Goal: Task Accomplishment & Management: Complete application form

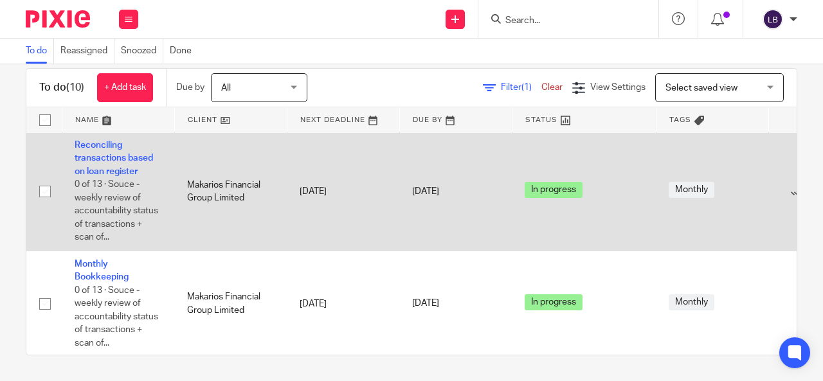
scroll to position [753, 0]
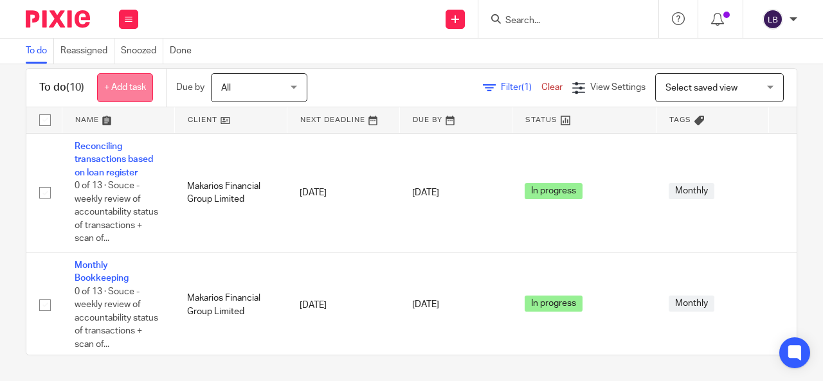
click at [119, 86] on link "+ Add task" at bounding box center [125, 87] width 56 height 29
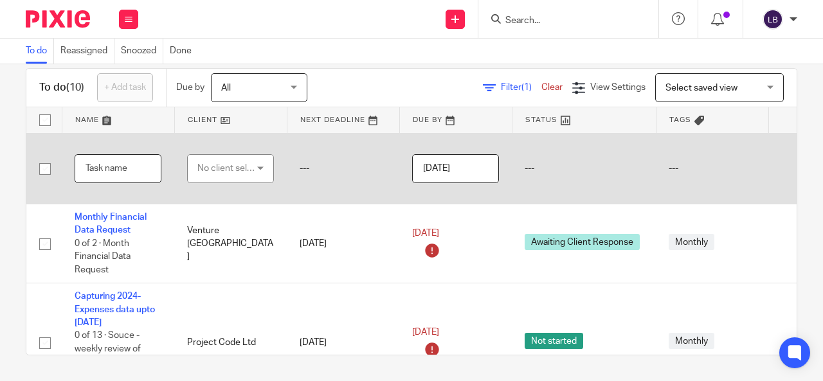
scroll to position [0, 0]
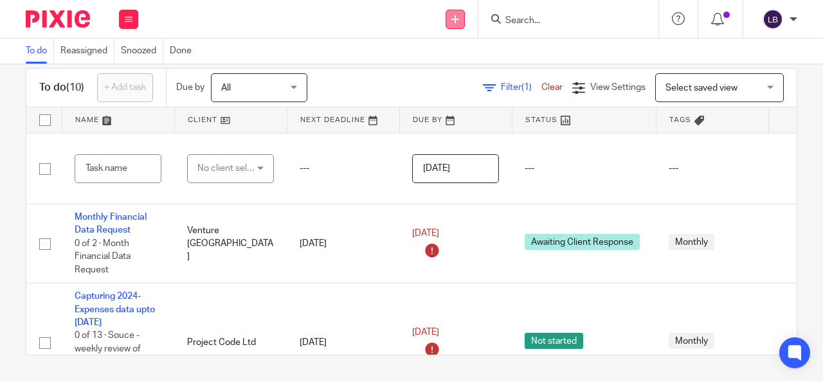
click at [455, 16] on icon at bounding box center [456, 19] width 8 height 8
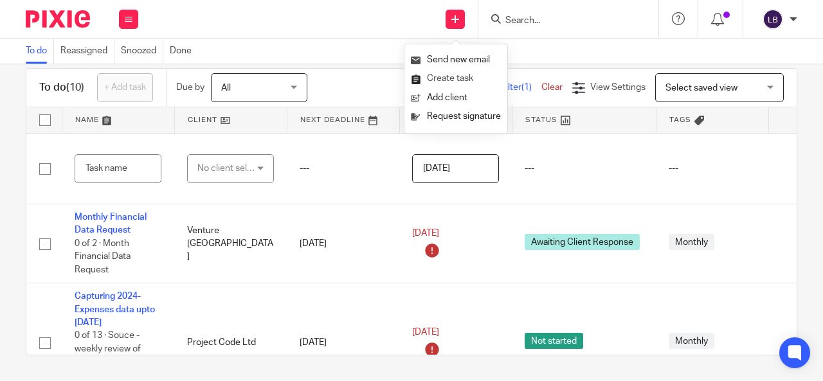
click at [445, 76] on link "Create task" at bounding box center [456, 78] width 90 height 19
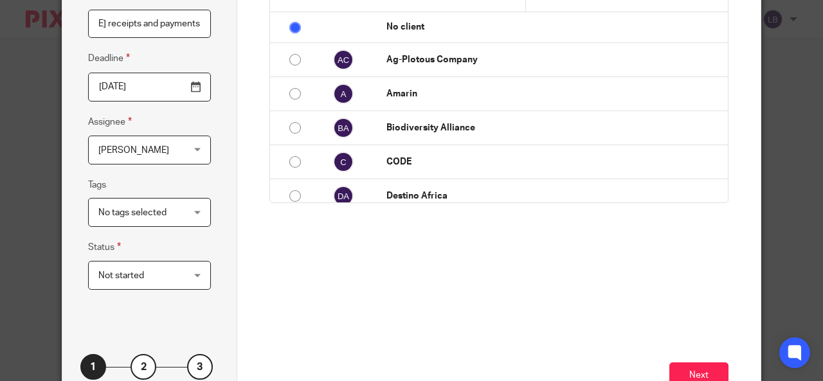
scroll to position [114, 0]
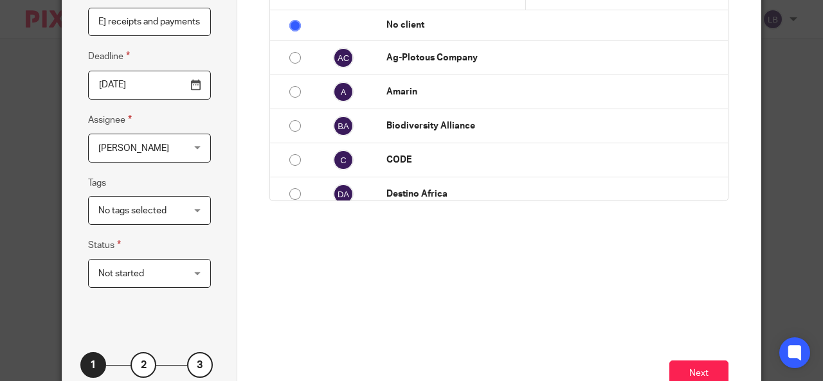
type input "Cleaning and posting [DATE] receipts and payments"
click at [187, 275] on div "Not started Not started" at bounding box center [149, 273] width 123 height 29
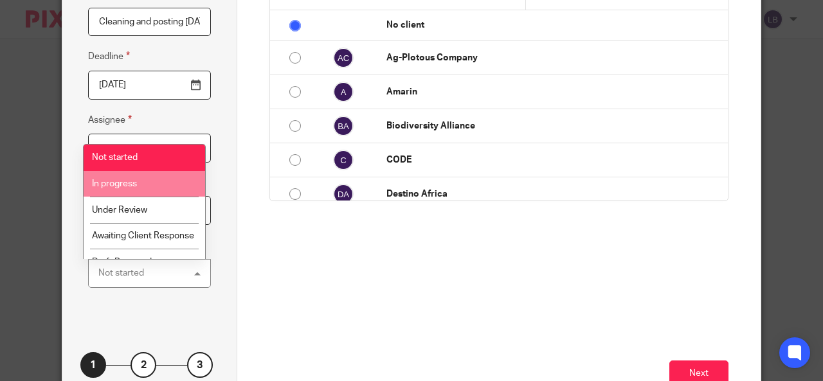
click at [145, 183] on li "In progress" at bounding box center [145, 184] width 122 height 26
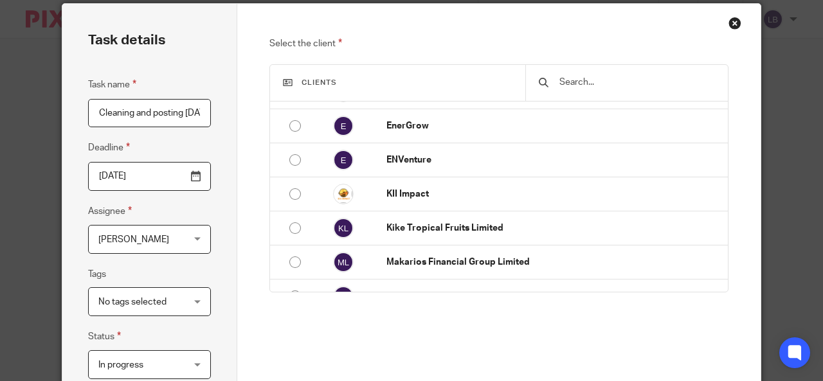
scroll to position [194, 0]
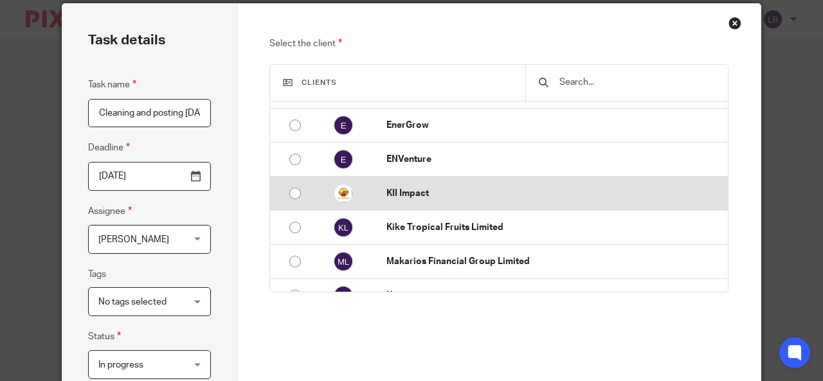
click at [291, 190] on input "radio" at bounding box center [295, 193] width 24 height 24
radio input "false"
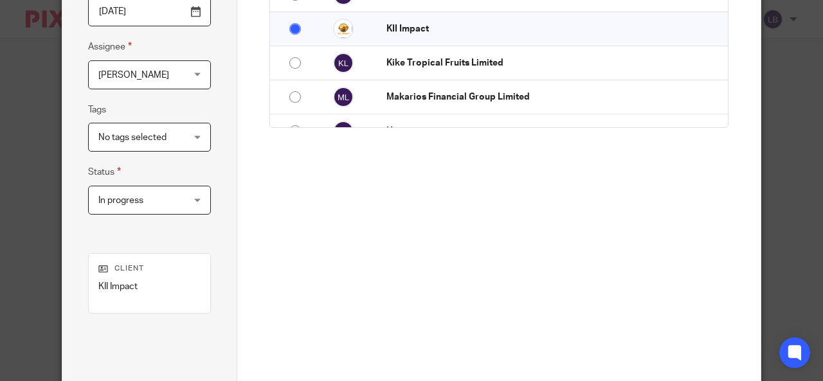
scroll to position [283, 0]
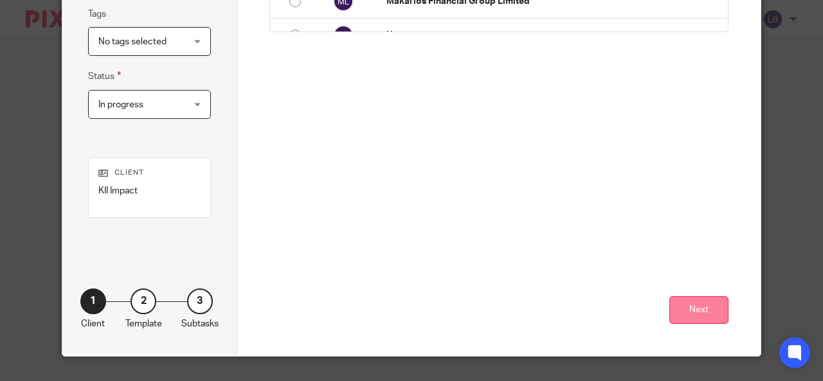
click at [702, 309] on button "Next" at bounding box center [699, 311] width 59 height 28
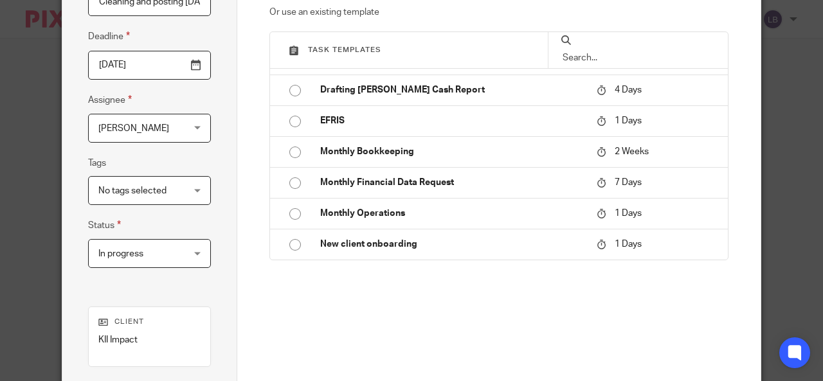
scroll to position [150, 0]
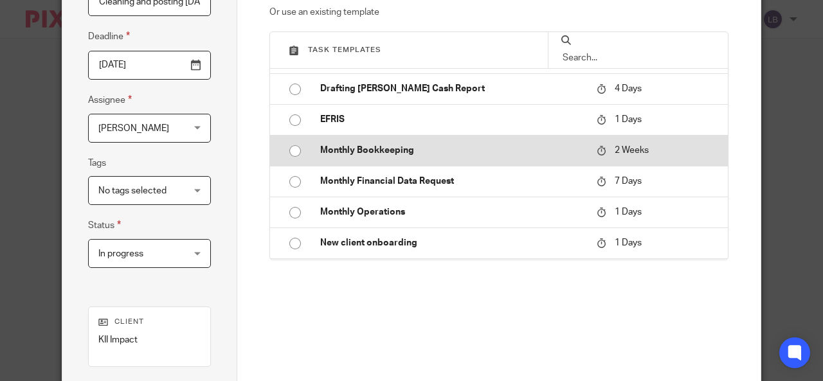
click at [291, 149] on input "radio" at bounding box center [295, 151] width 24 height 24
type input "2025-08-25"
checkbox input "false"
radio input "false"
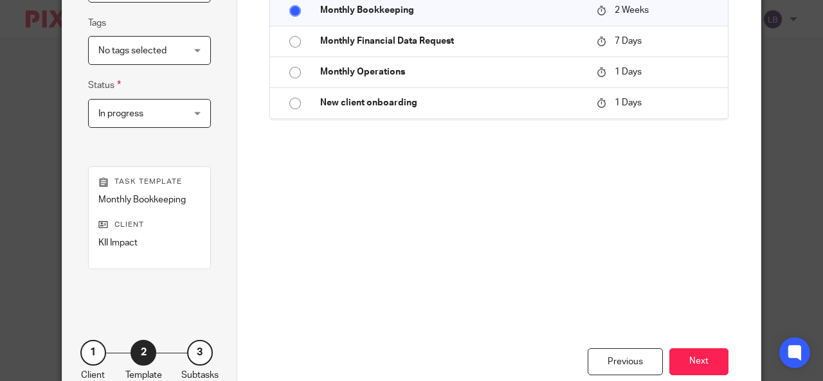
scroll to position [326, 0]
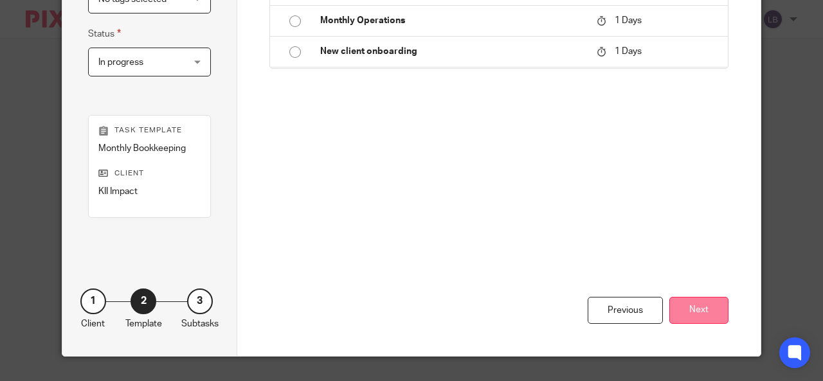
click at [695, 306] on button "Next" at bounding box center [699, 311] width 59 height 28
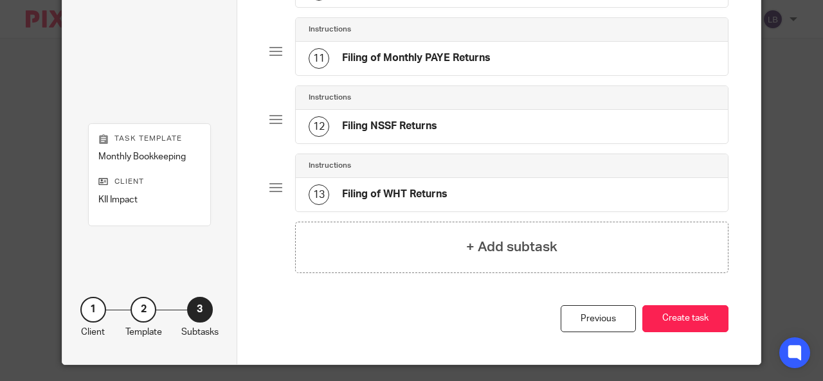
scroll to position [772, 0]
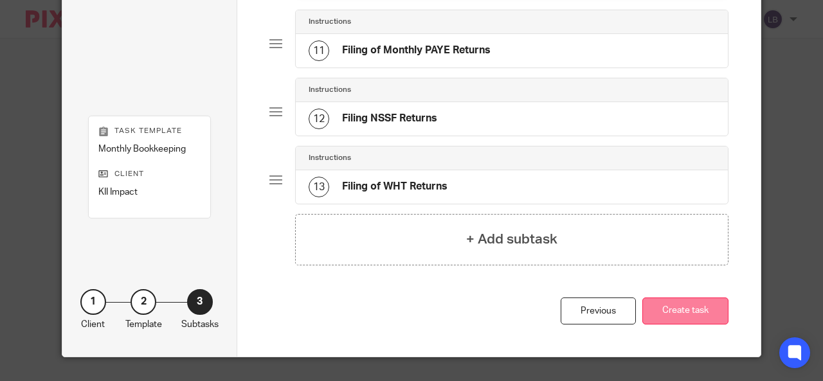
click at [677, 309] on button "Create task" at bounding box center [686, 312] width 86 height 28
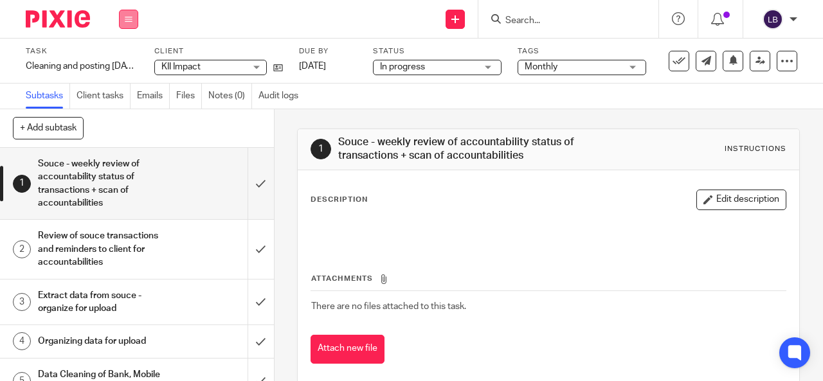
click at [131, 20] on icon at bounding box center [129, 19] width 8 height 8
click at [126, 79] on link "Email" at bounding box center [121, 78] width 21 height 9
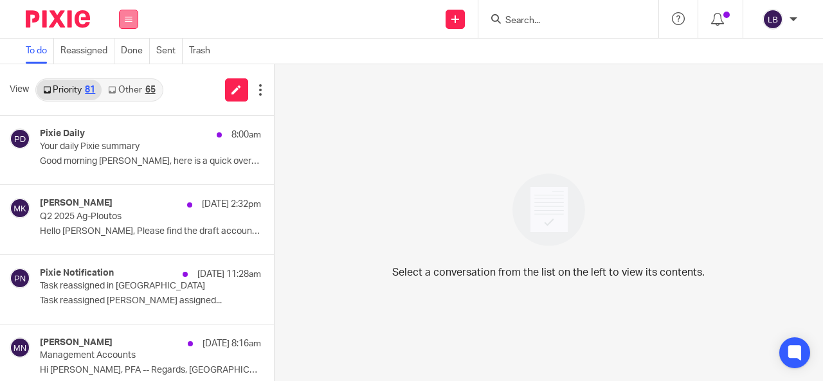
click at [135, 19] on button at bounding box center [128, 19] width 19 height 19
click at [127, 59] on link "Work" at bounding box center [121, 59] width 21 height 9
click at [127, 59] on li "Work" at bounding box center [128, 53] width 34 height 19
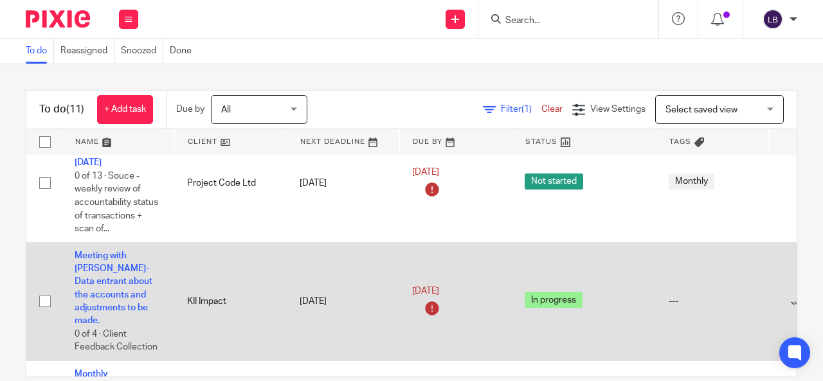
scroll to position [129, 0]
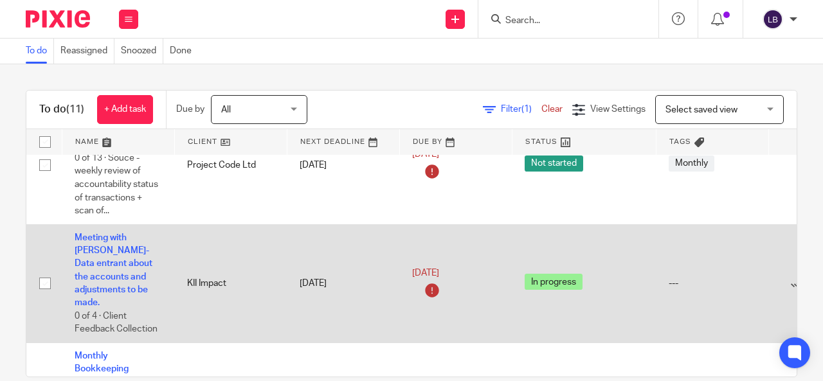
click at [678, 277] on div "---" at bounding box center [712, 283] width 87 height 13
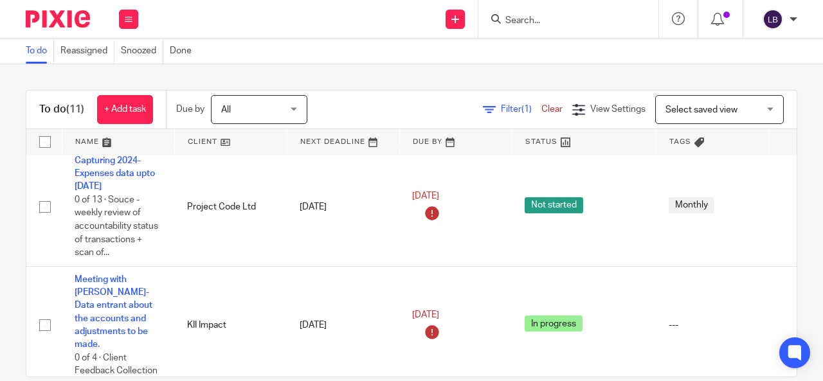
scroll to position [151, 0]
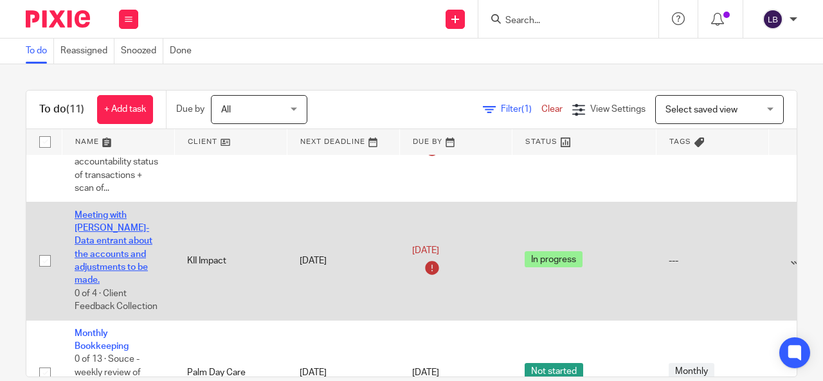
click at [120, 214] on link "Meeting with [PERSON_NAME]-Data entrant about the accounts and adjustments to b…" at bounding box center [114, 248] width 78 height 75
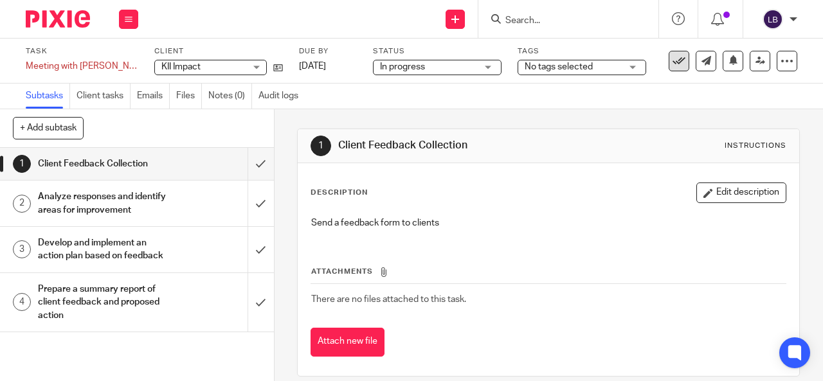
click at [673, 60] on icon at bounding box center [679, 61] width 13 height 13
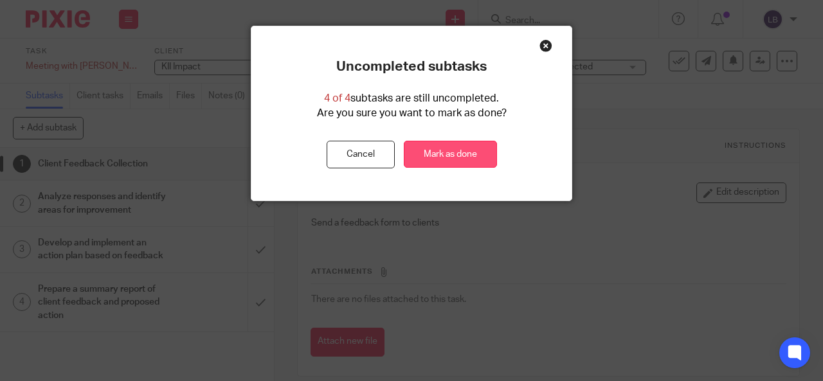
click at [441, 151] on link "Mark as done" at bounding box center [450, 155] width 93 height 28
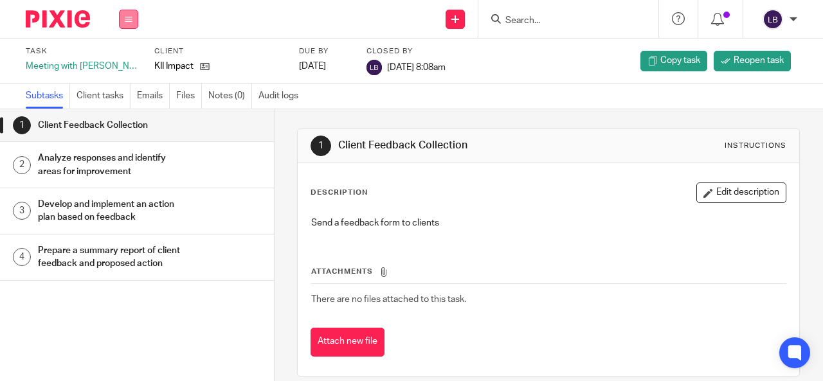
click at [130, 17] on icon at bounding box center [129, 19] width 8 height 8
click at [125, 55] on li "Work" at bounding box center [128, 60] width 34 height 19
click at [171, 236] on link "4 Prepare a summary report of client feedback and proposed action" at bounding box center [137, 258] width 274 height 46
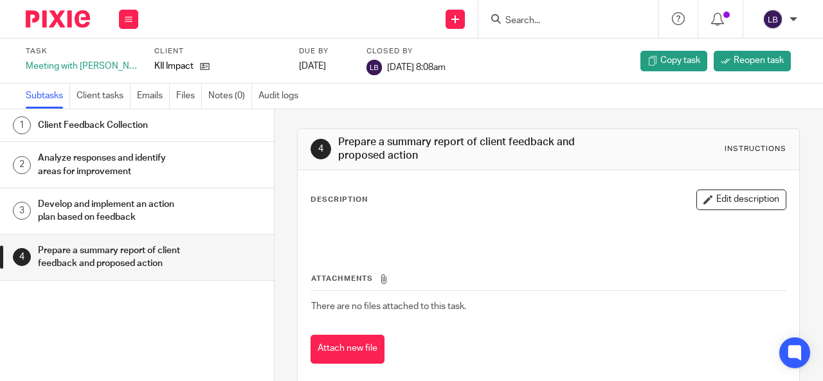
click at [28, 208] on div "3" at bounding box center [22, 211] width 18 height 18
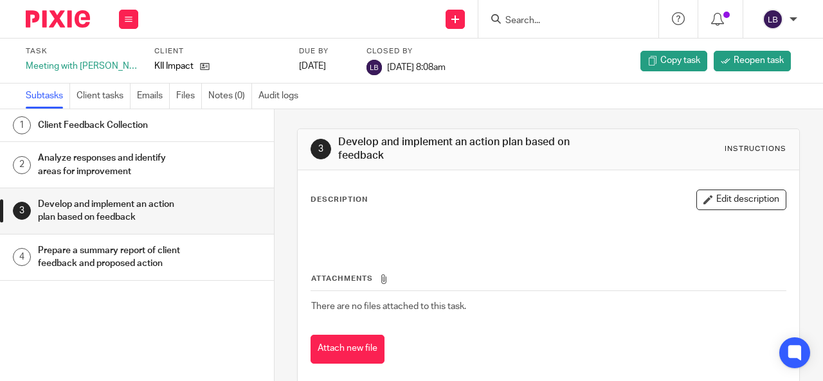
click at [106, 130] on h1 "Client Feedback Collection" at bounding box center [112, 125] width 149 height 19
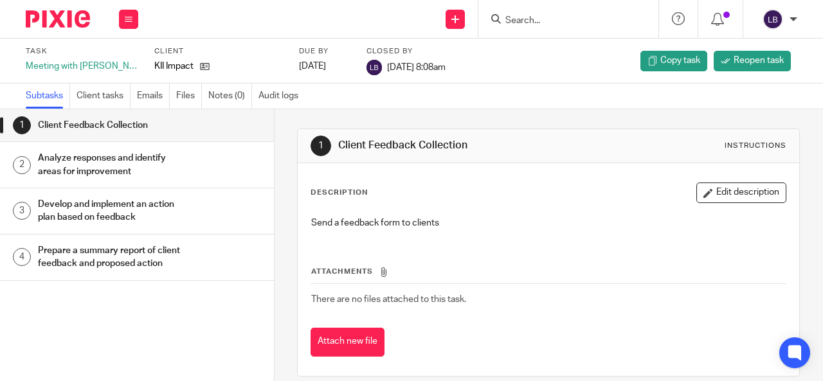
scroll to position [13, 0]
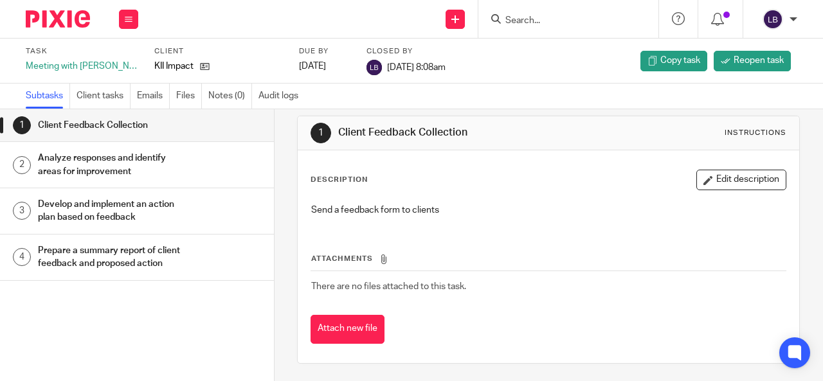
click at [449, 208] on p "Send a feedback form to clients" at bounding box center [548, 210] width 475 height 13
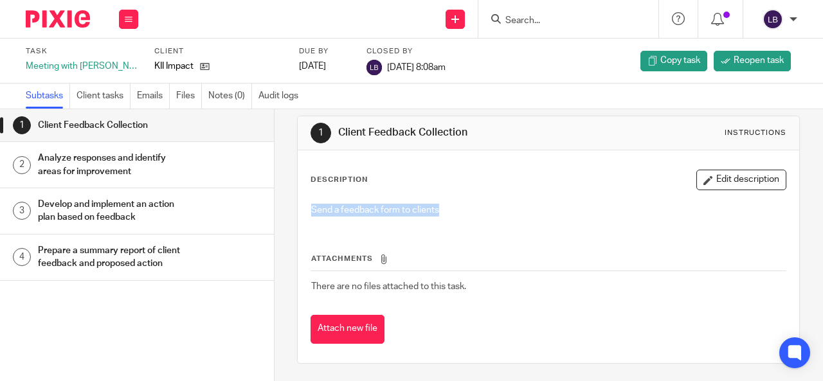
click at [449, 208] on p "Send a feedback form to clients" at bounding box center [548, 210] width 475 height 13
click at [92, 244] on h1 "Prepare a summary report of client feedback and proposed action" at bounding box center [112, 257] width 149 height 33
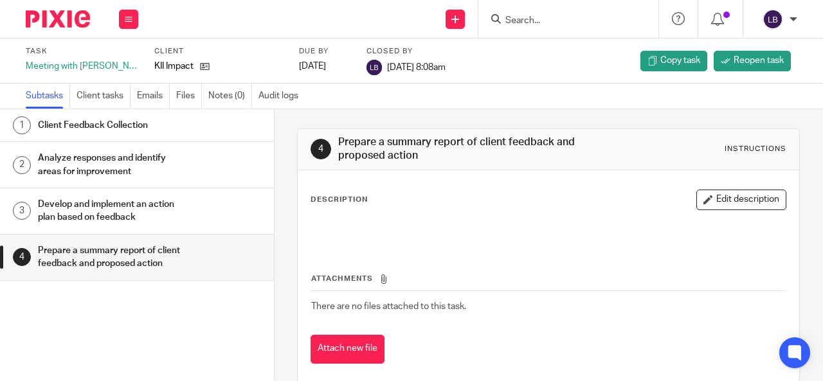
click at [367, 202] on div "Description Edit description" at bounding box center [549, 200] width 476 height 21
click at [331, 221] on div at bounding box center [549, 231] width 488 height 29
click at [685, 220] on div at bounding box center [549, 231] width 488 height 29
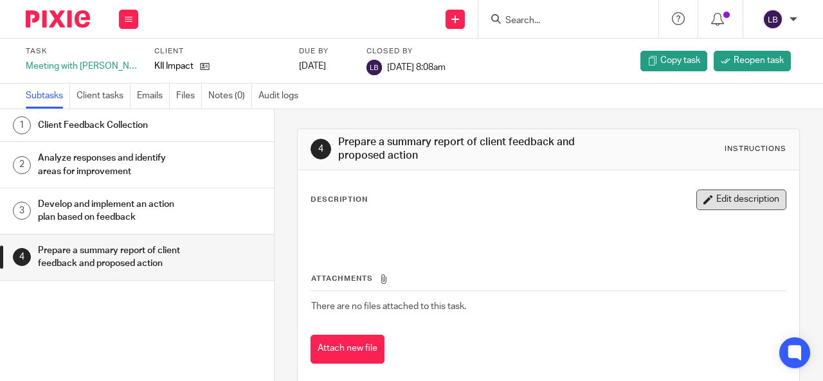
click at [714, 200] on button "Edit description" at bounding box center [742, 200] width 90 height 21
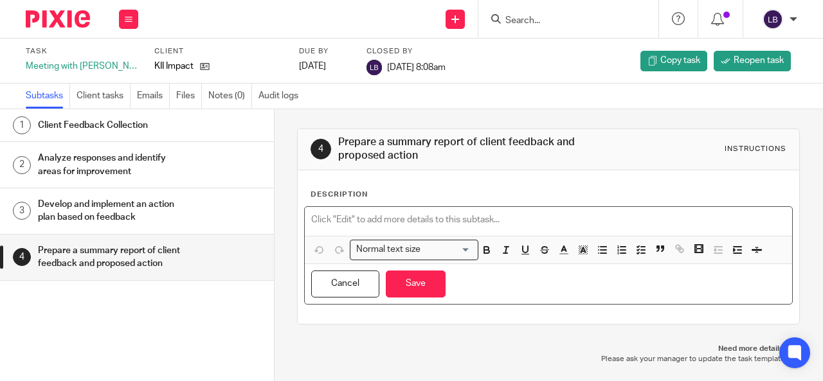
click at [309, 208] on div at bounding box center [549, 221] width 488 height 29
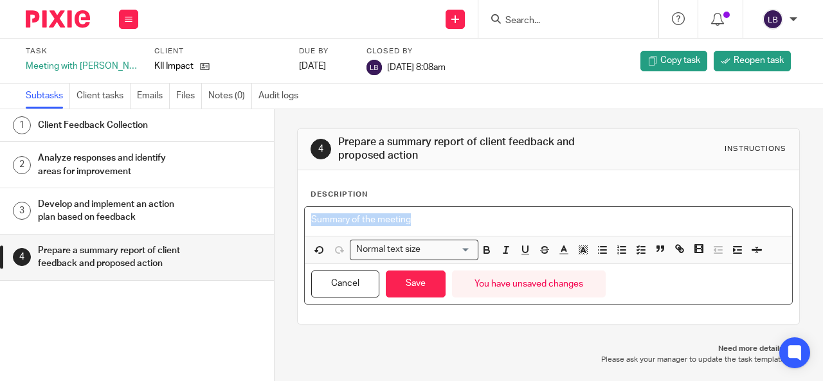
drag, startPoint x: 423, startPoint y: 218, endPoint x: 309, endPoint y: 222, distance: 114.6
click at [311, 222] on p "Summary of the meeting" at bounding box center [548, 220] width 475 height 13
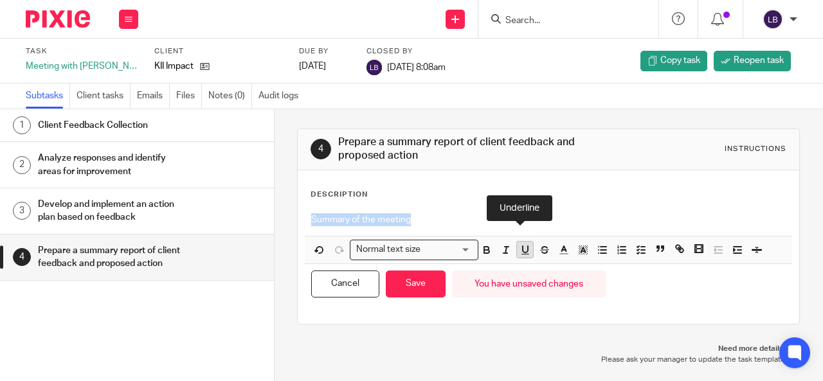
click at [520, 249] on icon "button" at bounding box center [526, 250] width 12 height 12
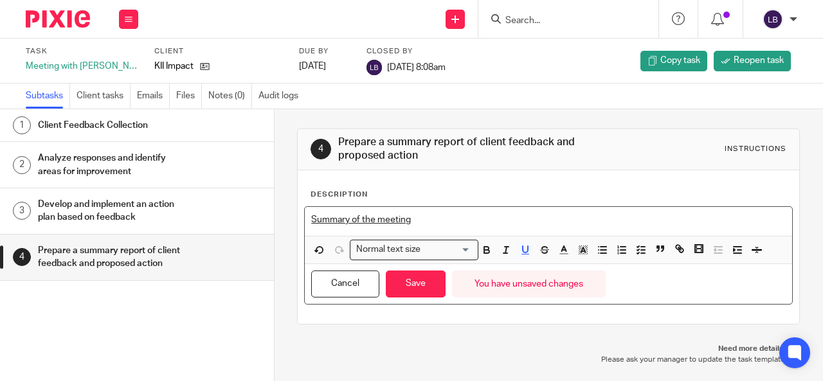
click at [448, 223] on p "Summary of the meeting" at bounding box center [548, 220] width 475 height 13
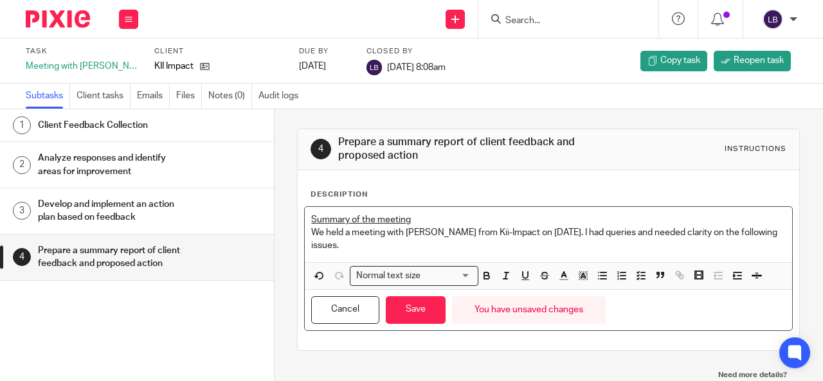
click at [320, 236] on p "We held a meeting with Edrick from Kii-Impact on 08/08/2025. I had queries and …" at bounding box center [548, 239] width 475 height 26
click at [473, 244] on p "I and my supervisor plus Moses, held a meeting with Edrick from Kii-Impact on 0…" at bounding box center [548, 239] width 475 height 26
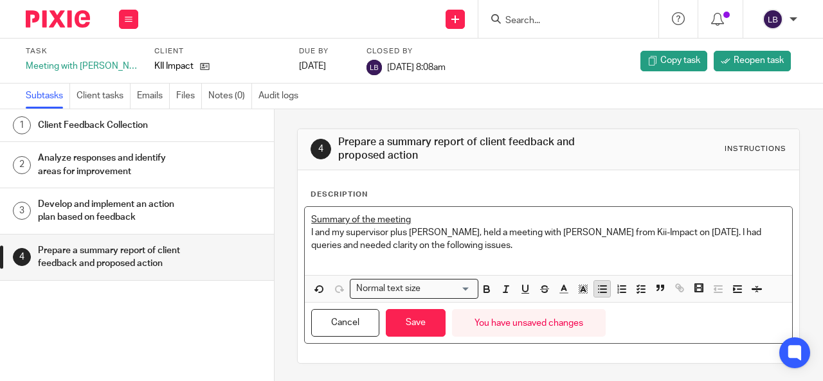
click at [599, 286] on icon "button" at bounding box center [603, 290] width 12 height 12
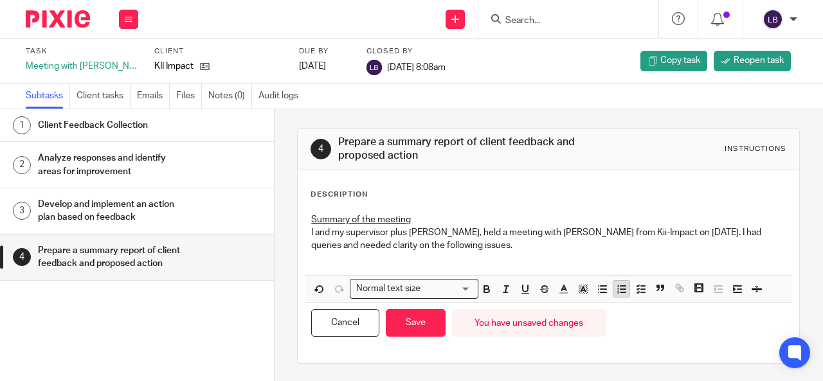
click at [616, 290] on icon "button" at bounding box center [622, 290] width 12 height 12
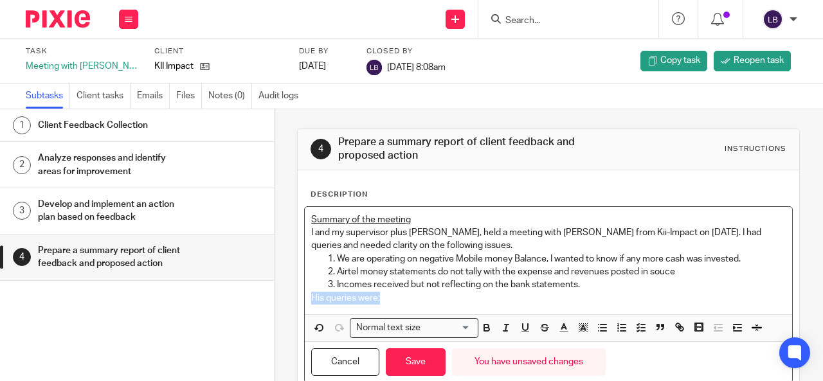
drag, startPoint x: 389, startPoint y: 303, endPoint x: 301, endPoint y: 300, distance: 88.2
click at [305, 300] on div "Summary of the meeting I and my supervisor plus Moses, held a meeting with Edri…" at bounding box center [549, 260] width 488 height 107
click at [522, 326] on icon "button" at bounding box center [526, 328] width 12 height 12
click at [390, 300] on p "His queries were;" at bounding box center [548, 298] width 475 height 13
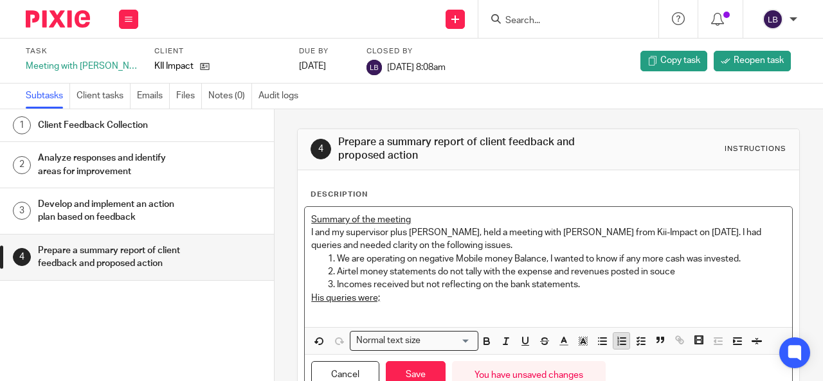
click at [616, 342] on icon "button" at bounding box center [622, 342] width 12 height 12
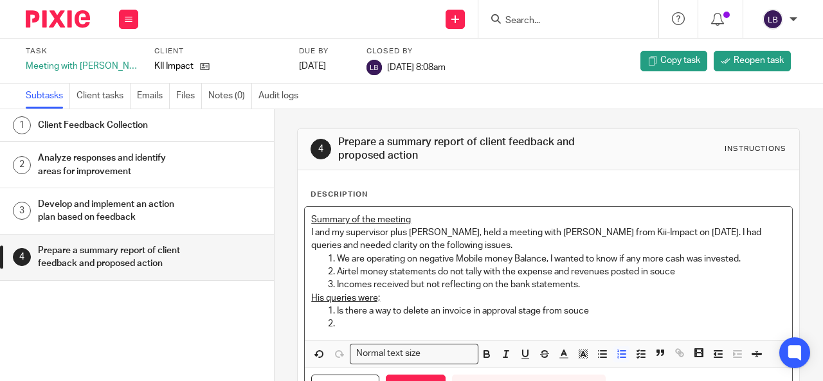
click at [561, 308] on p "Is there a way to delete an invoice in approval stage from souce" at bounding box center [561, 311] width 449 height 13
click at [345, 332] on div "Summary of the meeting I and my supervisor plus Moses, held a meeting with Edri…" at bounding box center [549, 273] width 488 height 133
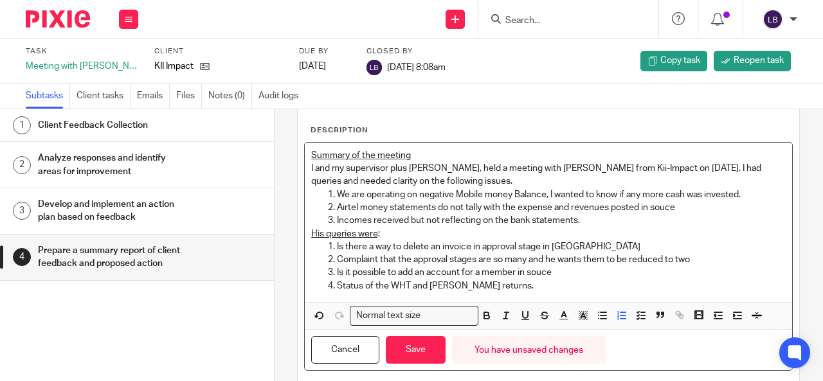
scroll to position [47, 0]
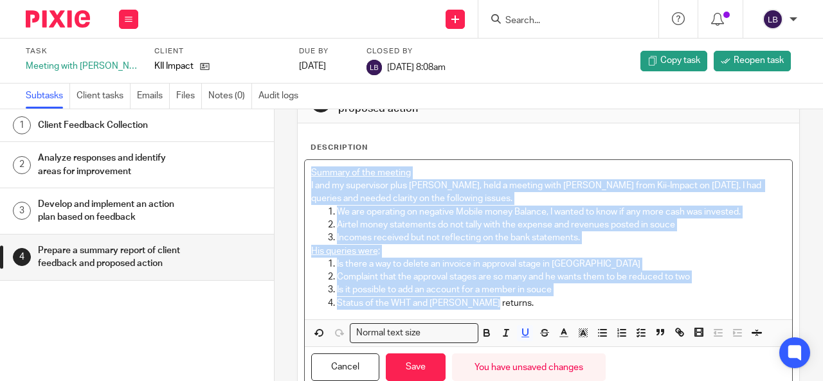
drag, startPoint x: 489, startPoint y: 303, endPoint x: 306, endPoint y: 165, distance: 228.8
click at [306, 165] on div "Summary of the meeting I and my supervisor plus [PERSON_NAME], held a meeting w…" at bounding box center [549, 240] width 488 height 160
copy div "Summary of the meeting I and my supervisor plus [PERSON_NAME], held a meeting w…"
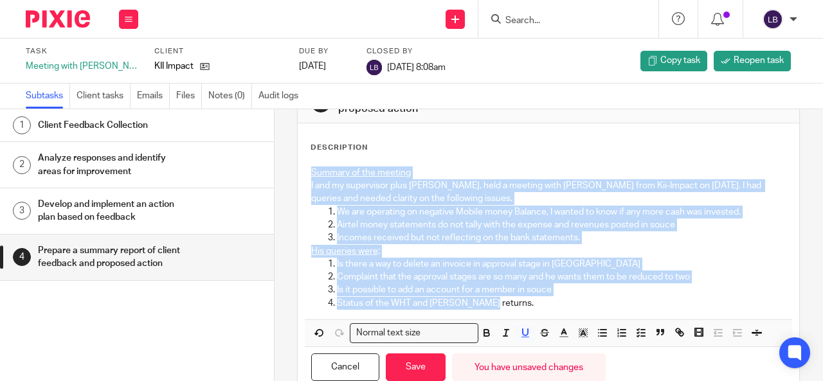
click at [142, 119] on h1 "Client Feedback Collection" at bounding box center [112, 125] width 149 height 19
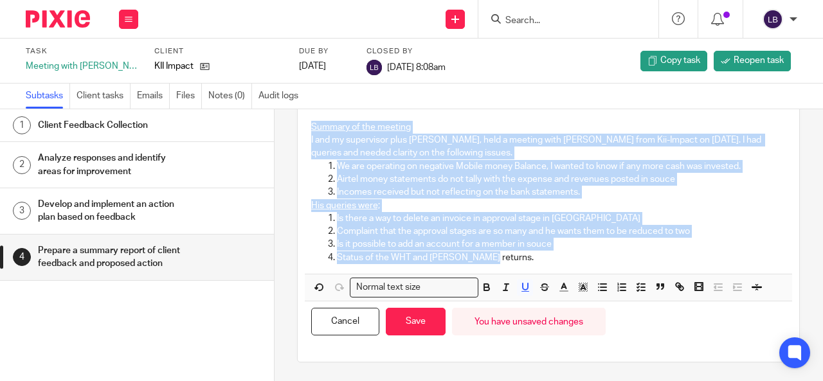
scroll to position [111, 0]
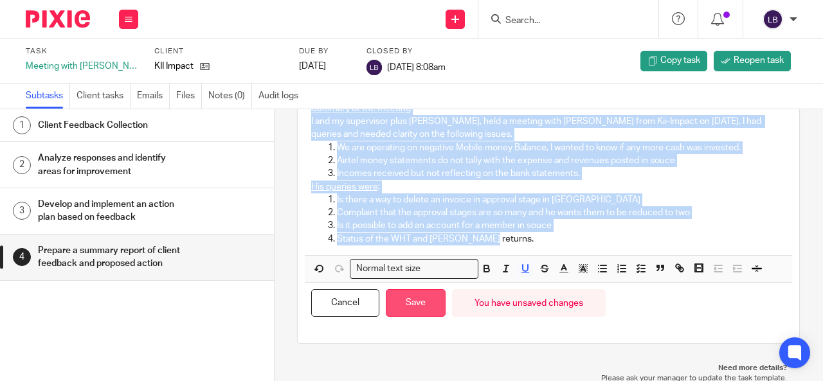
click at [401, 301] on button "Save" at bounding box center [416, 304] width 60 height 28
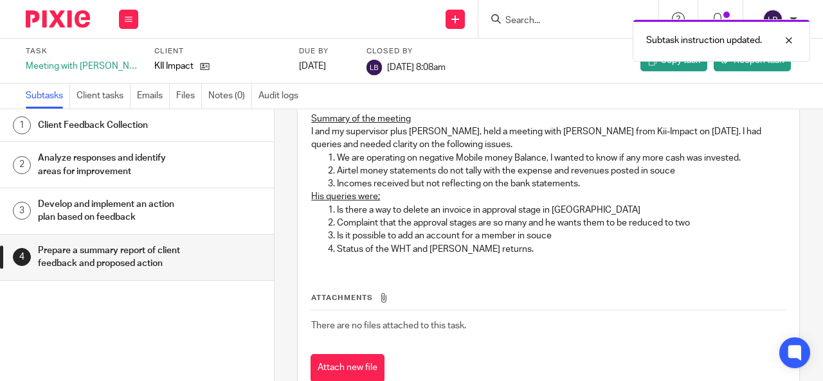
scroll to position [122, 0]
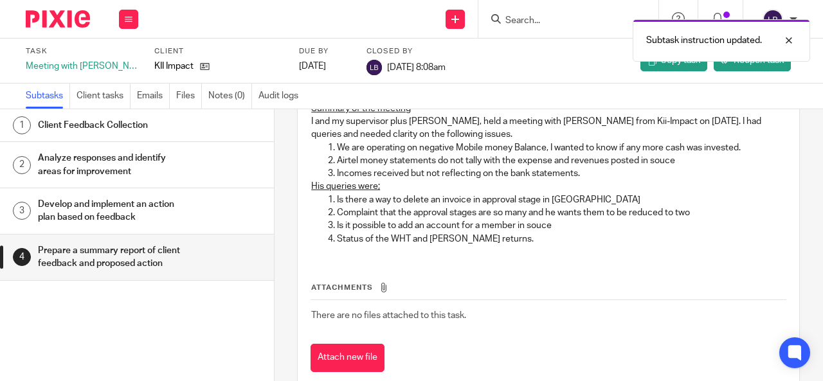
click at [85, 123] on h1 "Client Feedback Collection" at bounding box center [112, 125] width 149 height 19
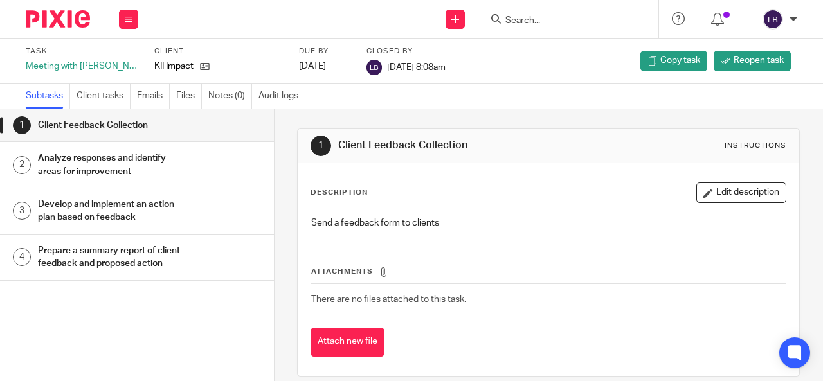
click at [179, 176] on div "Analyze responses and identify areas for improvement" at bounding box center [149, 165] width 223 height 33
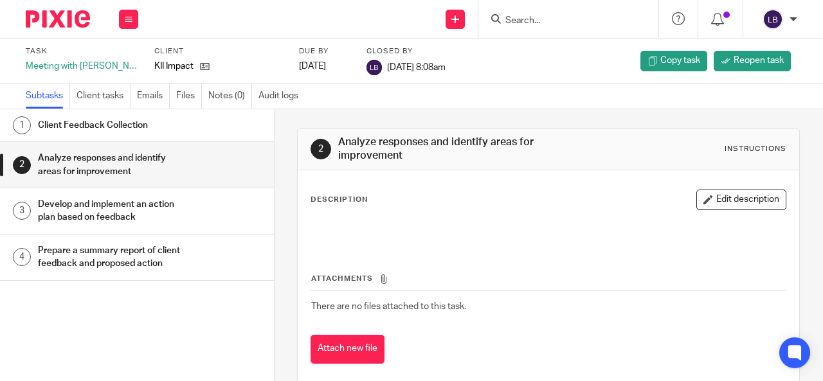
click at [401, 224] on p at bounding box center [548, 230] width 475 height 13
click at [722, 208] on button "Edit description" at bounding box center [742, 200] width 90 height 21
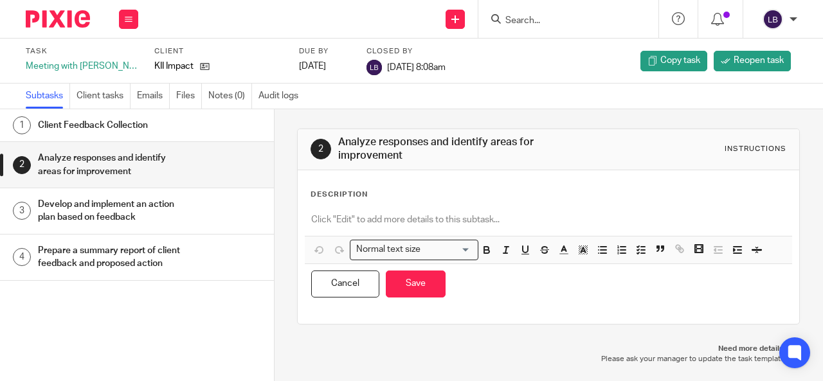
click at [318, 204] on div "Description Normal text size Loading... Remove Edit Insert new video Copy and p…" at bounding box center [549, 247] width 476 height 115
click at [311, 205] on div "Description Normal text size Loading... Remove Edit Insert new video Copy and p…" at bounding box center [549, 247] width 476 height 115
click at [367, 198] on div "Description" at bounding box center [549, 195] width 476 height 10
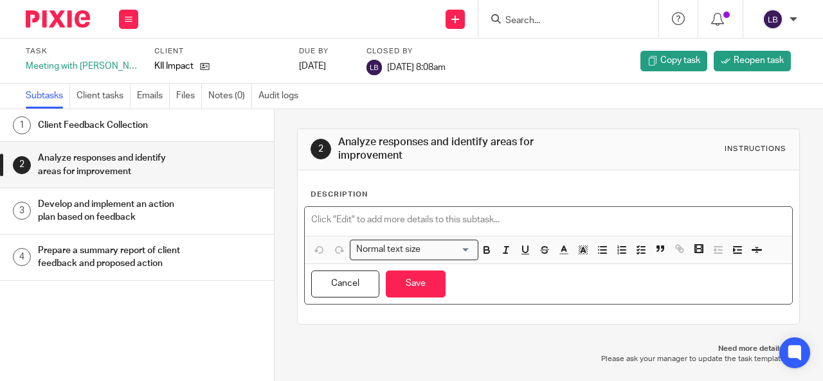
click at [311, 221] on p at bounding box center [548, 220] width 475 height 13
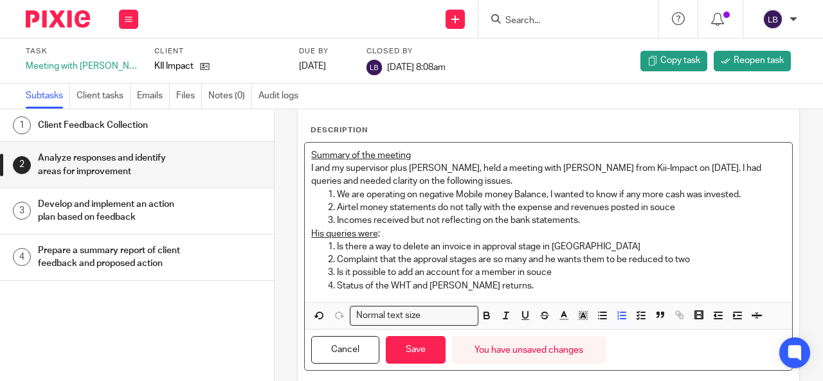
scroll to position [111, 0]
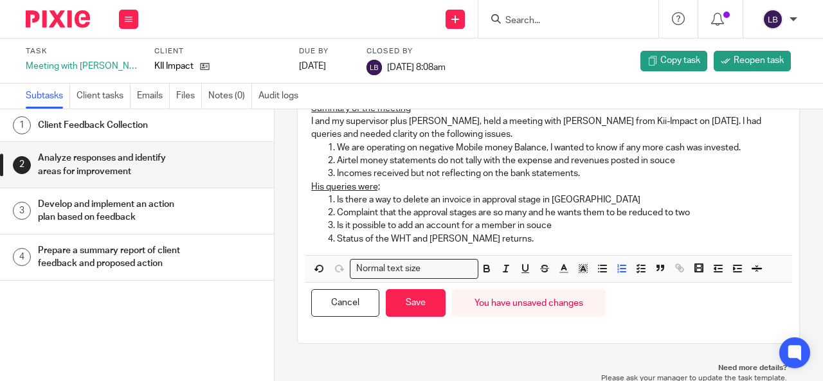
click at [127, 209] on h1 "Develop and implement an action plan based on feedback" at bounding box center [112, 211] width 149 height 33
click at [419, 304] on button "Save" at bounding box center [416, 304] width 60 height 28
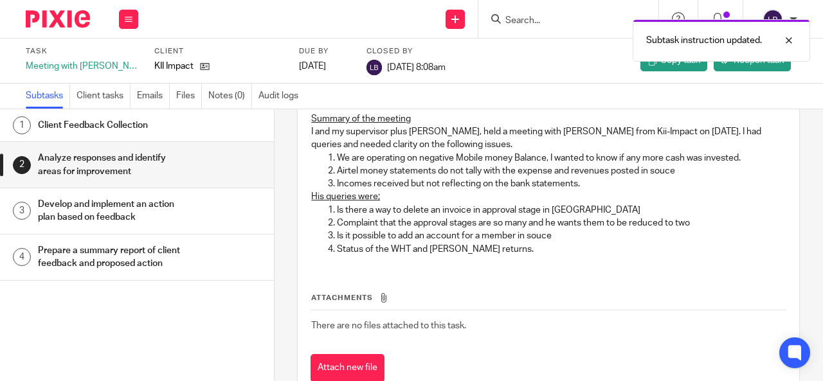
scroll to position [122, 0]
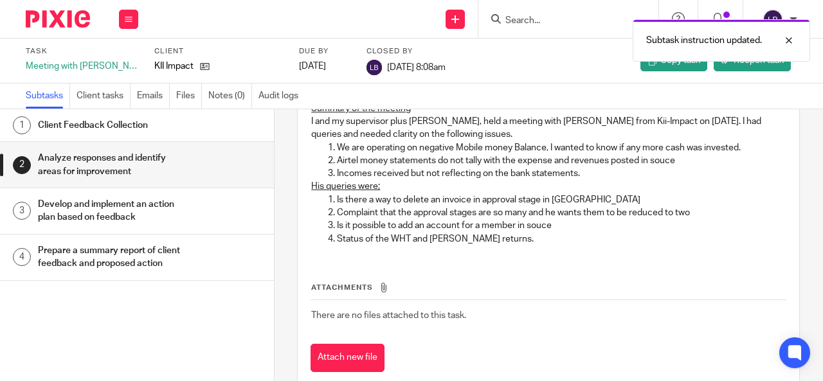
click at [98, 208] on h1 "Develop and implement an action plan based on feedback" at bounding box center [112, 211] width 149 height 33
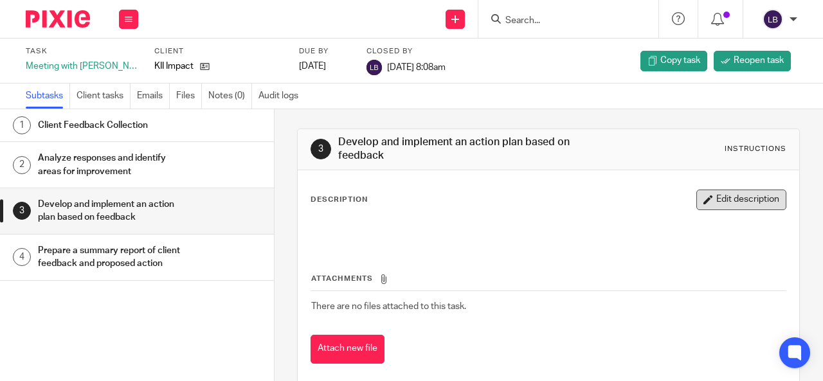
click at [717, 199] on button "Edit description" at bounding box center [742, 200] width 90 height 21
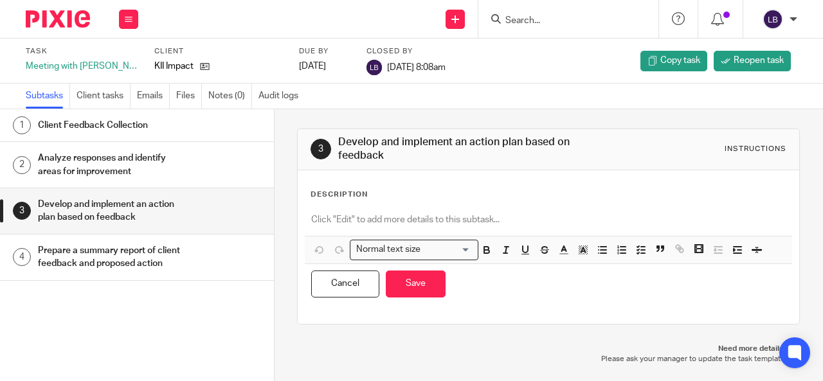
click at [319, 214] on p at bounding box center [548, 220] width 475 height 13
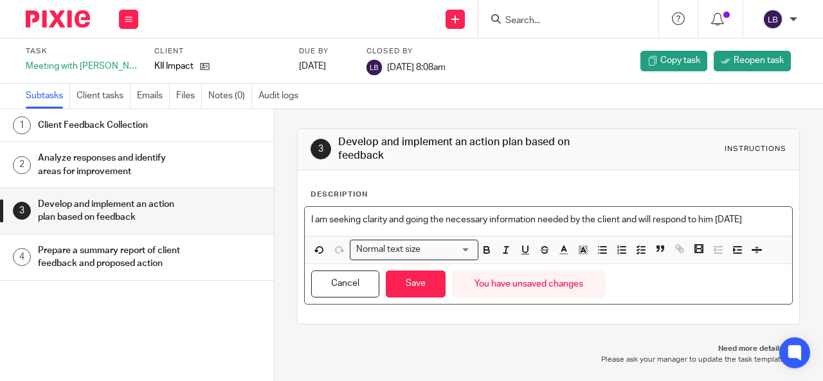
click at [387, 221] on p "I am seeking clarity and going the necessary information needed by the client a…" at bounding box center [548, 220] width 475 height 13
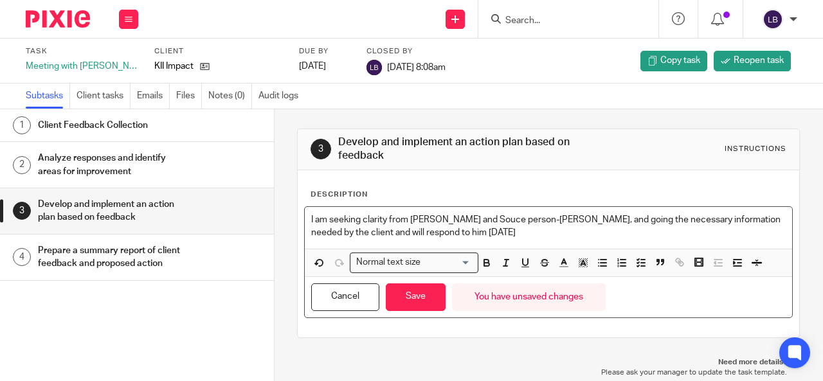
click at [584, 217] on p "I am seeking clarity from [PERSON_NAME] and Souce person-[PERSON_NAME], and goi…" at bounding box center [548, 227] width 475 height 26
click at [517, 236] on p "I am seeking clarity from [PERSON_NAME] and Souce person-[PERSON_NAME], and goi…" at bounding box center [548, 227] width 475 height 26
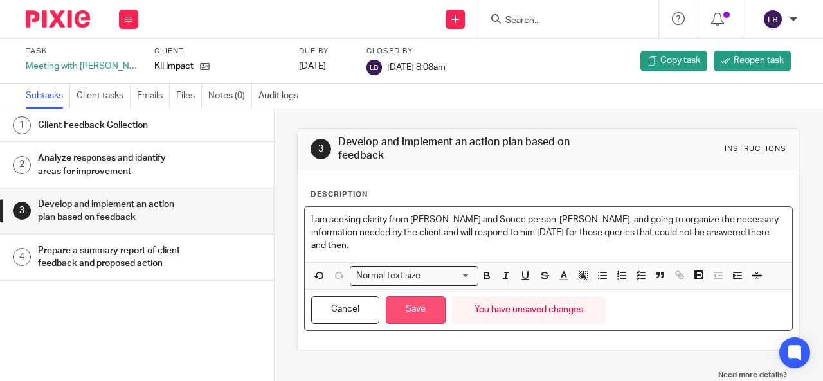
click at [416, 297] on button "Save" at bounding box center [416, 311] width 60 height 28
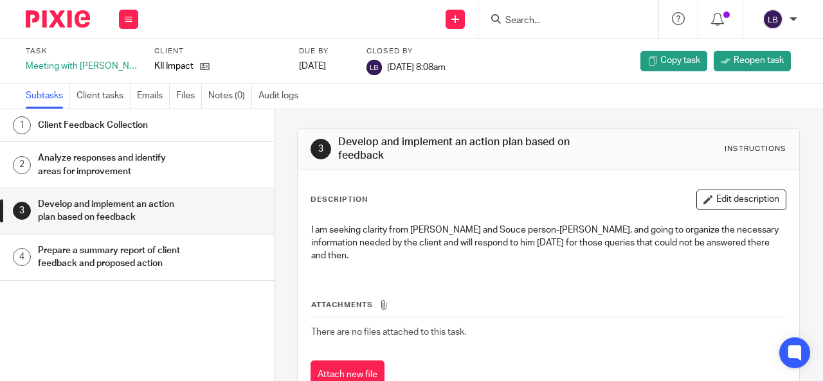
click at [103, 258] on h1 "Prepare a summary report of client feedback and proposed action" at bounding box center [112, 257] width 149 height 33
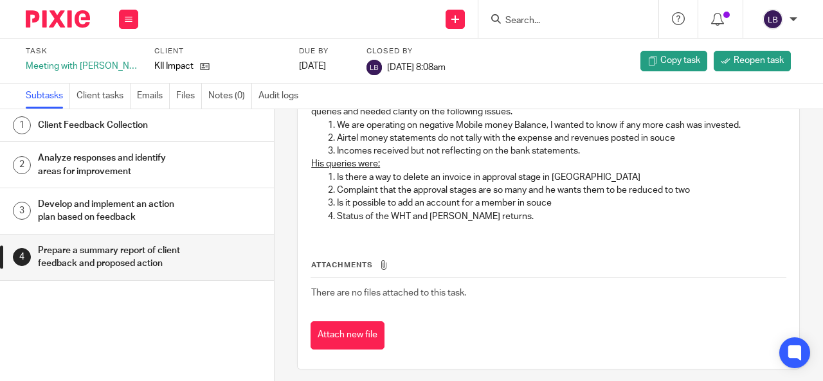
scroll to position [151, 0]
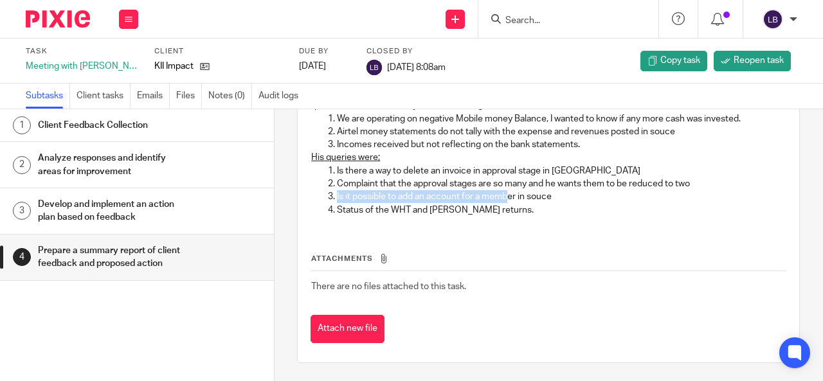
drag, startPoint x: 508, startPoint y: 197, endPoint x: 291, endPoint y: 194, distance: 216.8
click at [291, 194] on div "4 Prepare a summary report of client feedback and proposed action Instructions …" at bounding box center [549, 245] width 549 height 272
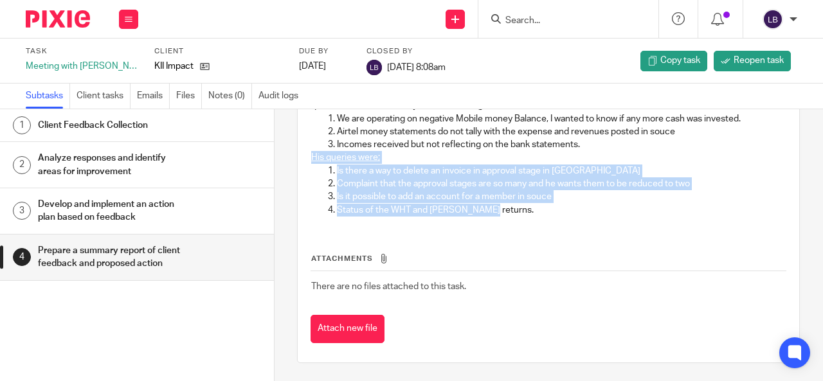
drag, startPoint x: 490, startPoint y: 212, endPoint x: 302, endPoint y: 159, distance: 194.7
click at [305, 159] on div "Summary of the meeting I and my supervisor plus [PERSON_NAME], held a meeting w…" at bounding box center [549, 147] width 488 height 160
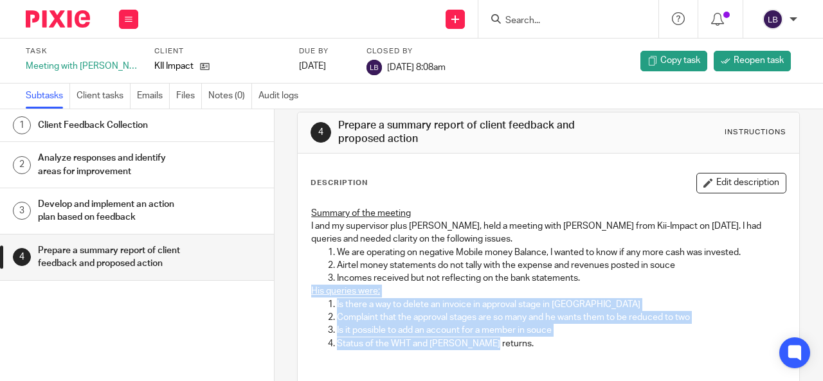
scroll to position [0, 0]
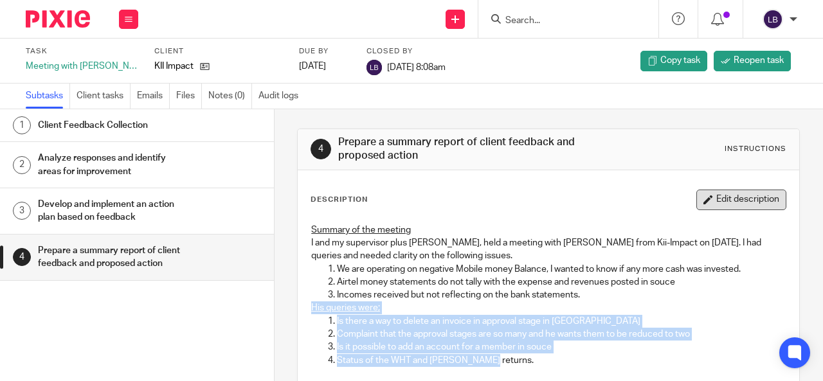
click at [747, 194] on button "Edit description" at bounding box center [742, 200] width 90 height 21
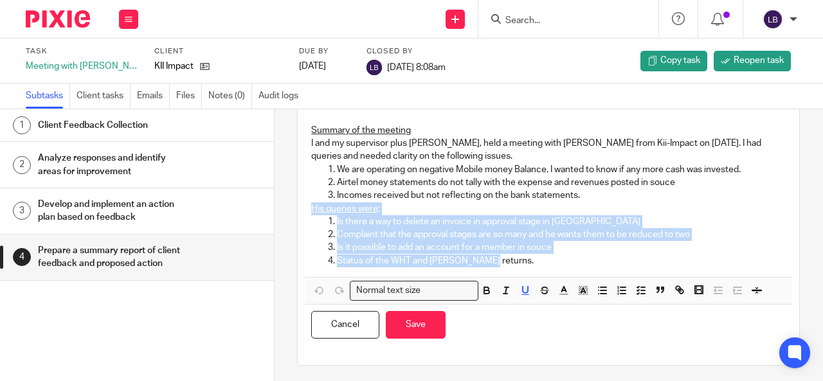
scroll to position [90, 0]
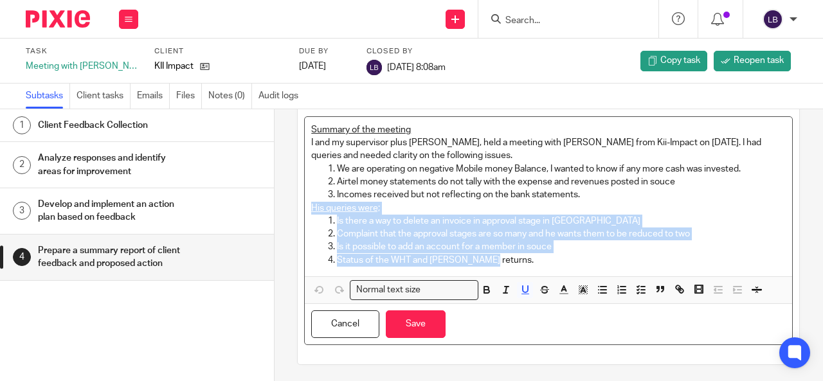
click at [483, 262] on p "Status of the WHT and [PERSON_NAME] returns." at bounding box center [561, 260] width 449 height 13
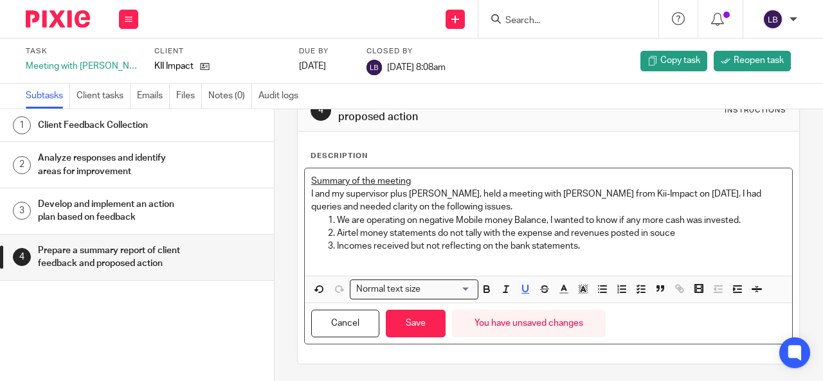
scroll to position [26, 0]
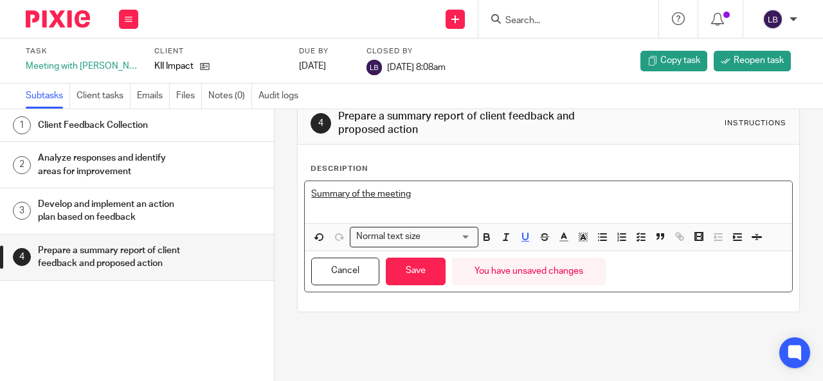
click at [371, 191] on u "Summary of the meeting" at bounding box center [361, 194] width 100 height 9
click at [380, 191] on u "Summary of the Feedback meeting" at bounding box center [382, 194] width 142 height 9
click at [414, 191] on u "Summary of the feedback meeting" at bounding box center [381, 194] width 140 height 9
click at [506, 191] on p "Summary of the feedback from clientmeeting" at bounding box center [548, 194] width 475 height 13
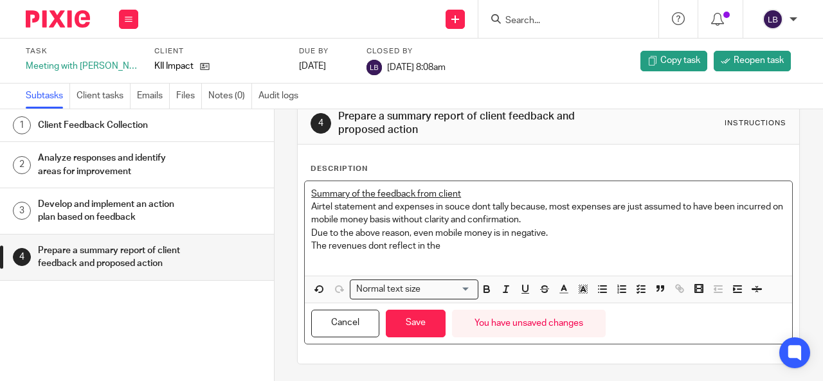
click at [365, 245] on p "The revenues dont reflect in the" at bounding box center [548, 246] width 475 height 13
click at [484, 244] on p "The revenues in souce dont reflect in the" at bounding box center [548, 246] width 475 height 13
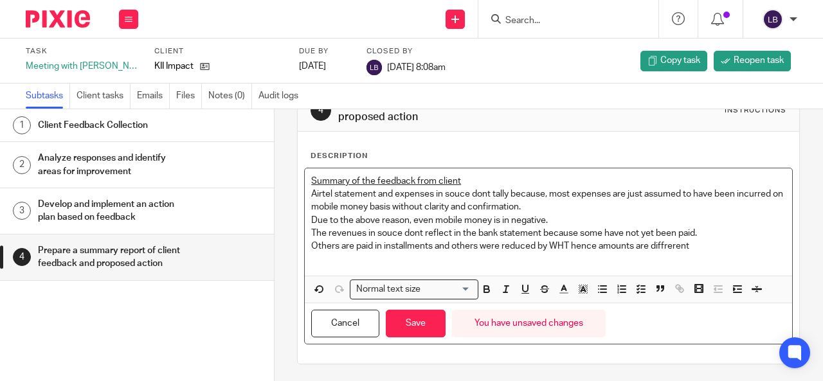
click at [481, 191] on p "Airtel statement and expenses in souce dont tally because, most expenses are ju…" at bounding box center [548, 201] width 475 height 26
click at [410, 232] on p "The revenues in souce dont reflect in the bank statement because some have not …" at bounding box center [548, 233] width 475 height 13
click at [690, 241] on p "Others are paid in installments and others were reduced by WHT hence amounts ar…" at bounding box center [548, 246] width 475 height 13
click at [661, 245] on p "Others are paid in installments and others were reduced by WHT hence amounts ar…" at bounding box center [548, 246] width 475 height 13
click at [645, 244] on p "Others are paid in installments and others were reduced by WHT hence amounts ar…" at bounding box center [548, 246] width 475 height 13
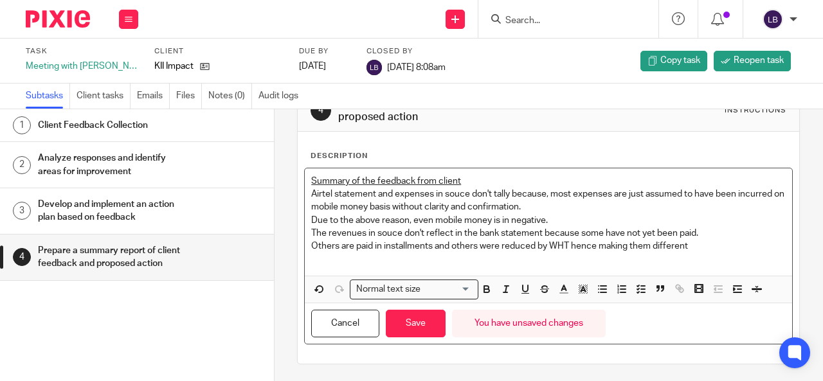
click at [690, 247] on p "Others are paid in installments and others were reduced by WHT hence making the…" at bounding box center [548, 246] width 475 height 13
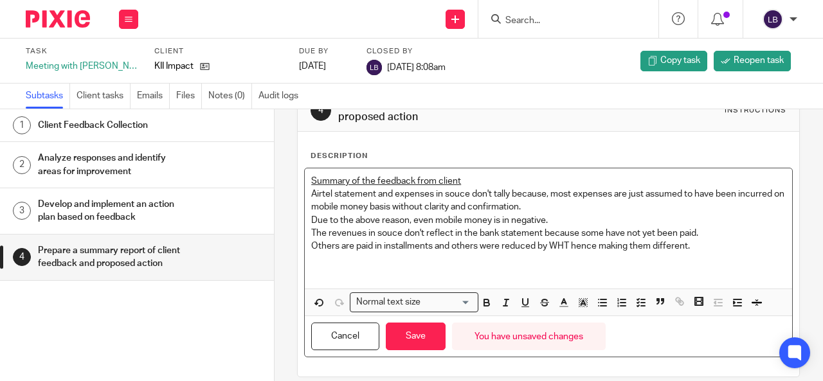
scroll to position [51, 0]
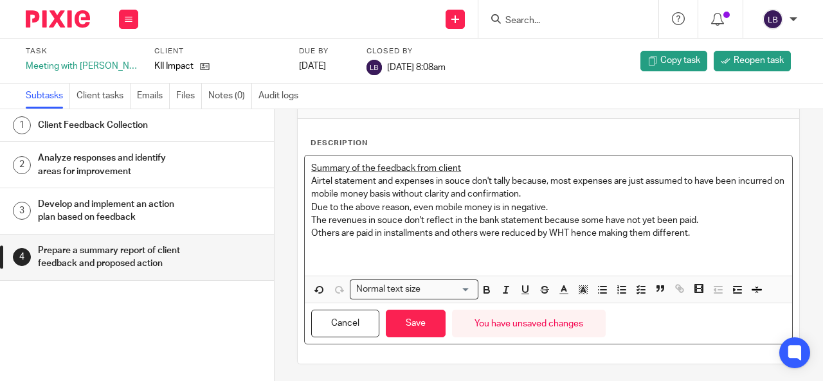
click at [311, 182] on p "Airtel statement and expenses in souce don't tally because, most expenses are j…" at bounding box center [548, 188] width 475 height 26
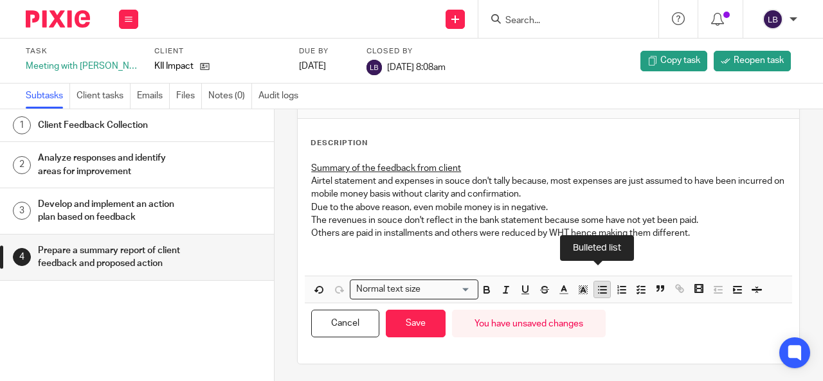
click at [601, 293] on line "button" at bounding box center [604, 293] width 6 height 0
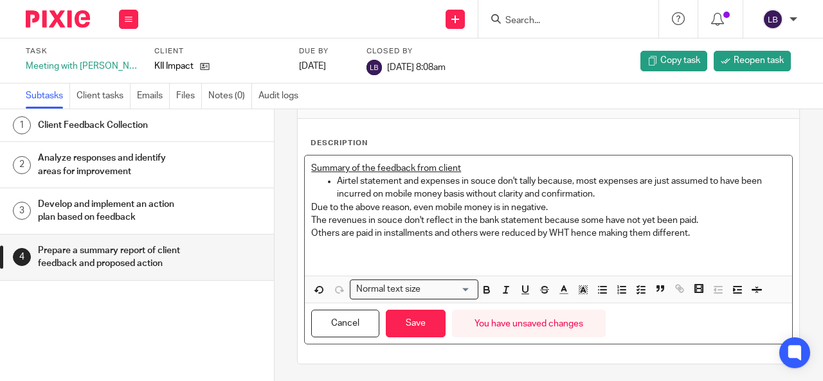
click at [306, 205] on div "Summary of the feedback from client Airtel statement and expenses in souce don'…" at bounding box center [549, 216] width 488 height 120
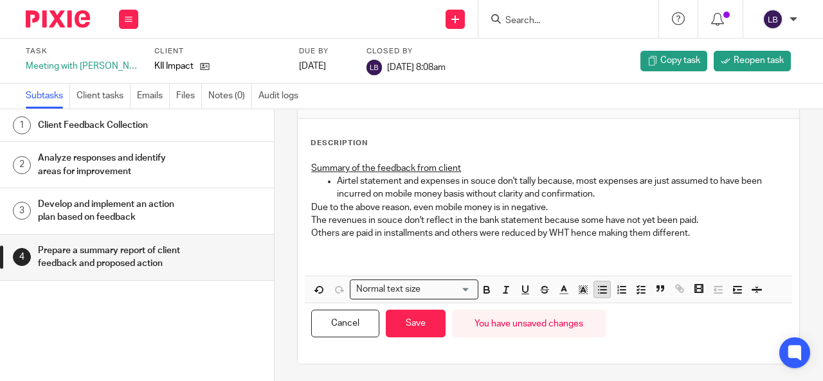
click at [597, 288] on icon "button" at bounding box center [603, 290] width 12 height 12
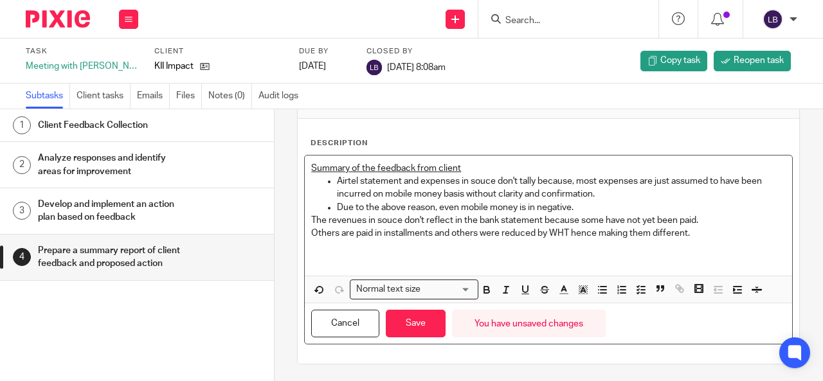
click at [311, 219] on p "The revenues in souce don't reflect in the bank statement because some have not…" at bounding box center [548, 220] width 475 height 13
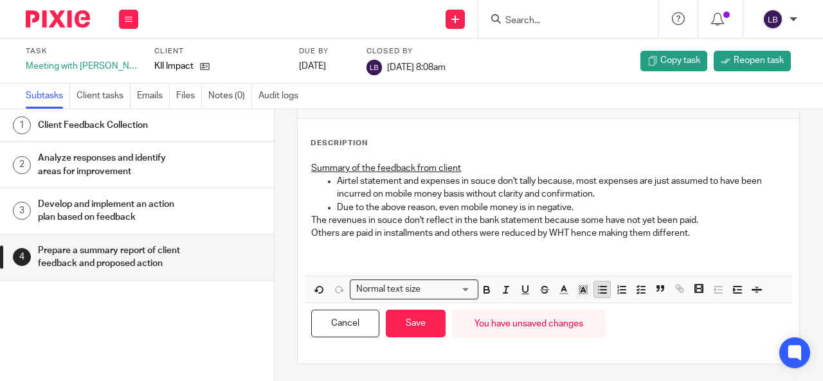
click at [601, 287] on line "button" at bounding box center [604, 287] width 6 height 0
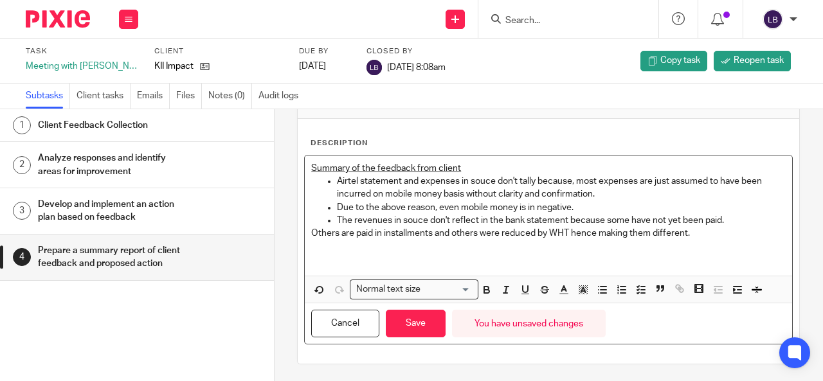
click at [311, 235] on p "Others are paid in installments and others were reduced by WHT hence making the…" at bounding box center [548, 233] width 475 height 13
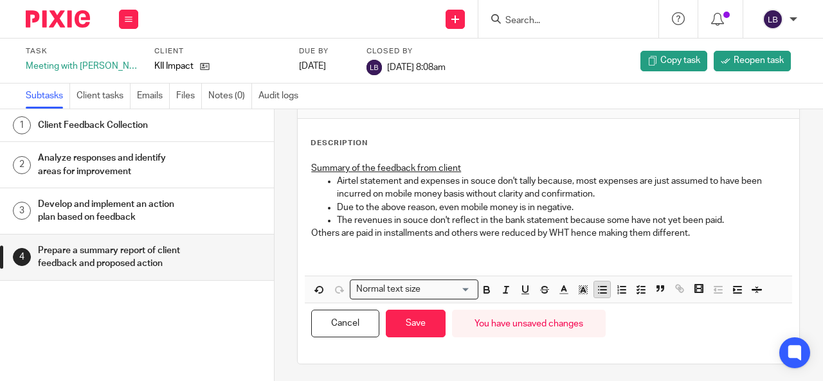
click at [600, 288] on icon "button" at bounding box center [603, 290] width 12 height 12
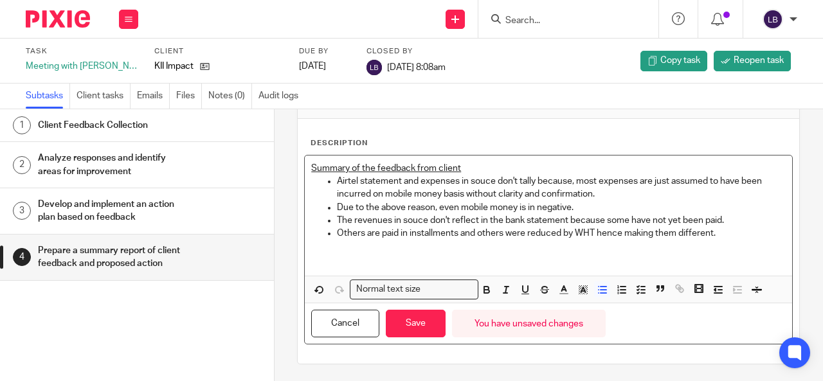
click at [327, 248] on p at bounding box center [548, 247] width 475 height 13
drag, startPoint x: 392, startPoint y: 246, endPoint x: 304, endPoint y: 248, distance: 88.8
click at [305, 248] on div "Summary of the feedback from client Airtel statement and expenses in souce don'…" at bounding box center [549, 216] width 488 height 120
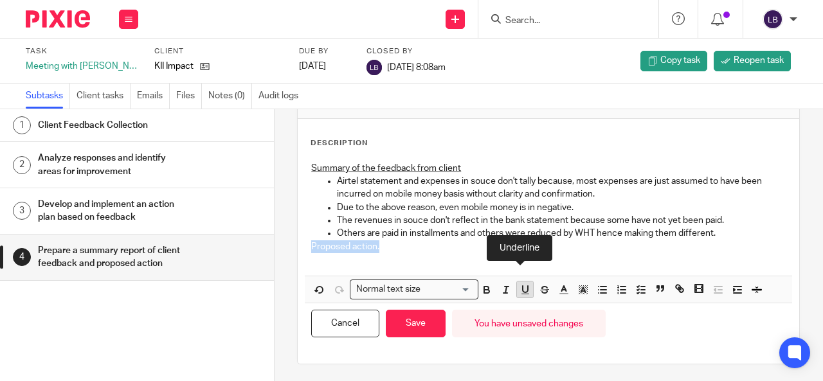
click at [520, 284] on icon "button" at bounding box center [526, 290] width 12 height 12
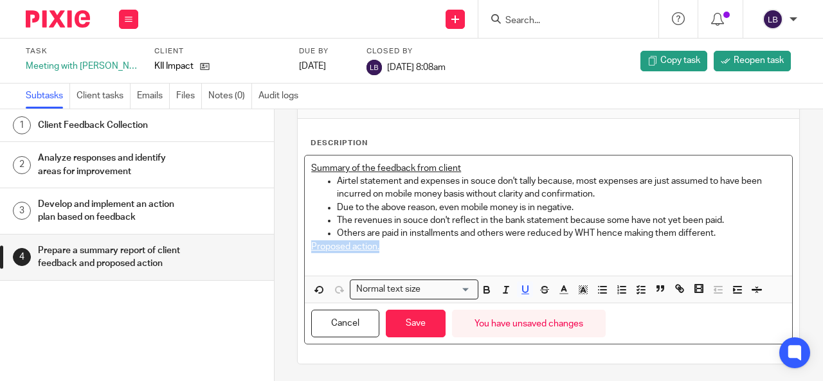
click at [389, 248] on p "Proposed action." at bounding box center [548, 247] width 475 height 13
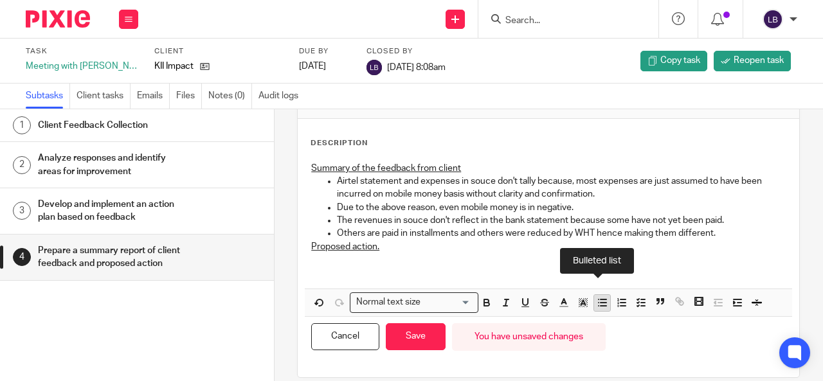
click at [601, 300] on line "button" at bounding box center [604, 300] width 6 height 0
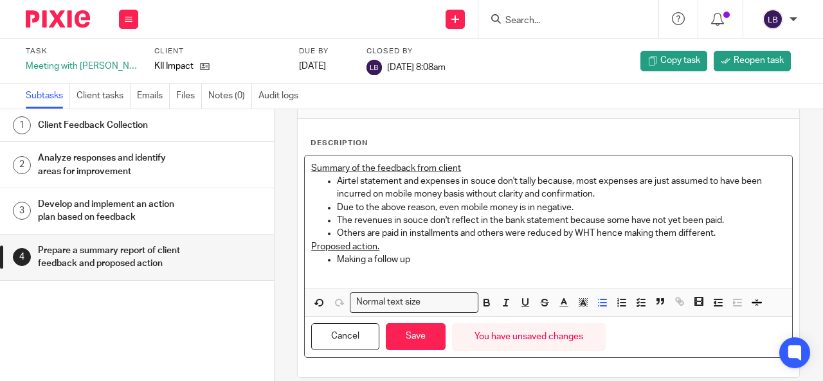
click at [417, 259] on p "Making a follow up" at bounding box center [561, 259] width 449 height 13
click at [407, 255] on p "Making a follow up the boss to seek clarity on the transactions" at bounding box center [561, 259] width 449 height 13
click at [612, 254] on p "Making a follow up with the boss to seek clarity on the transactions" at bounding box center [561, 259] width 449 height 13
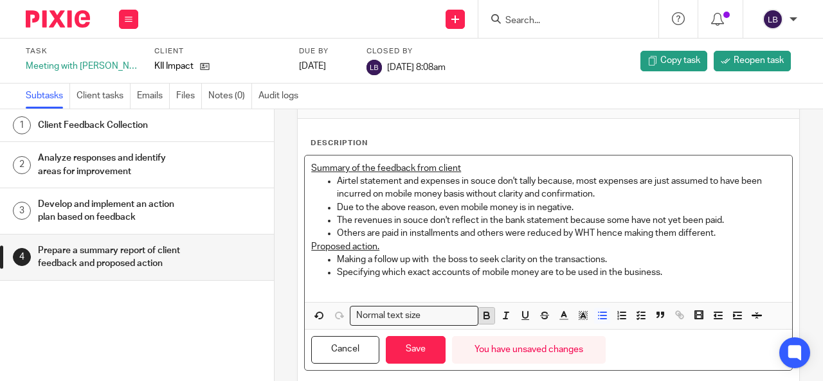
scroll to position [77, 0]
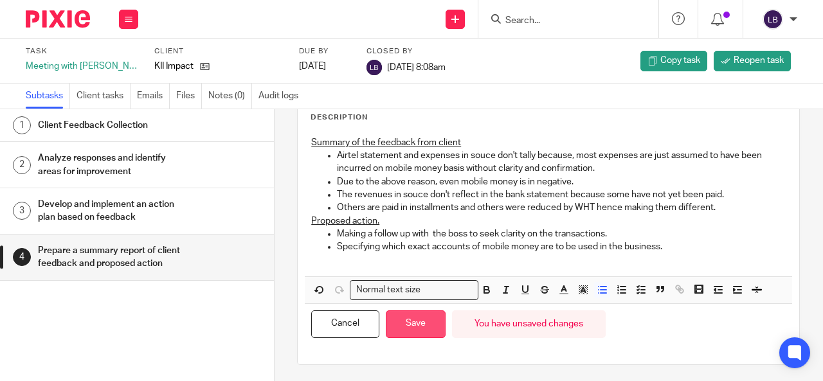
click at [412, 311] on button "Save" at bounding box center [416, 325] width 60 height 28
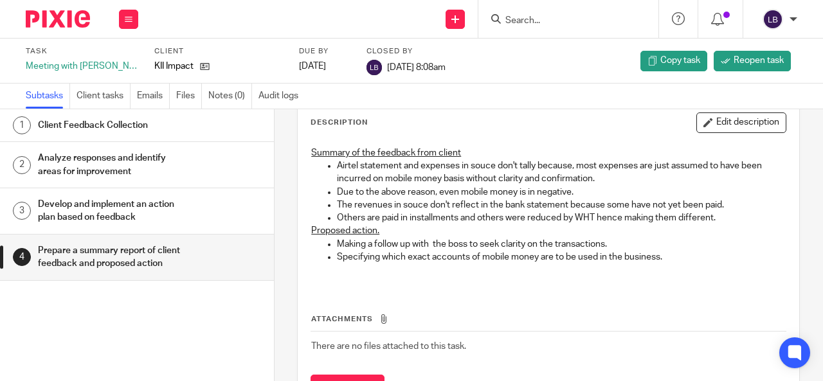
click at [85, 167] on h1 "Analyze responses and identify areas for improvement" at bounding box center [112, 165] width 149 height 33
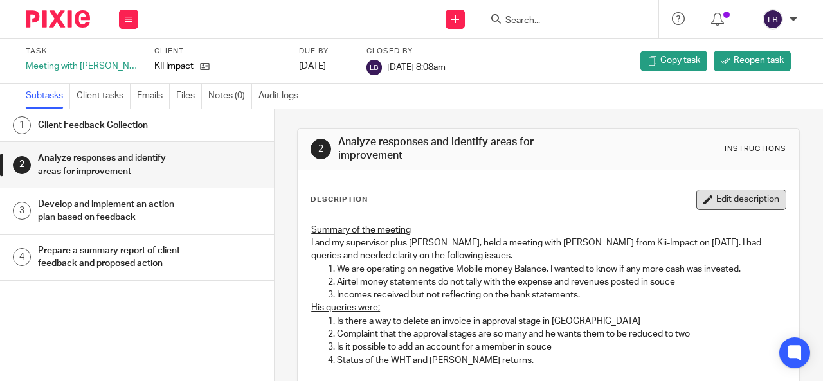
click at [719, 195] on button "Edit description" at bounding box center [742, 200] width 90 height 21
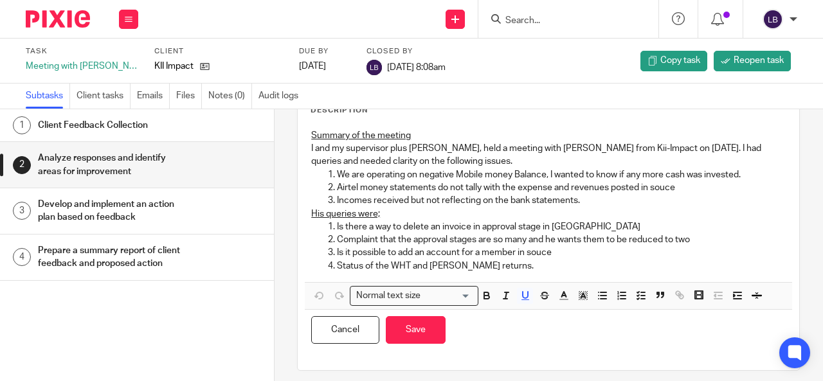
scroll to position [85, 0]
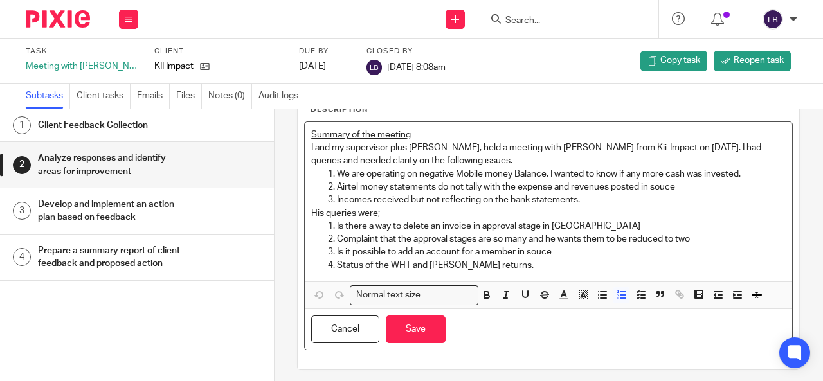
click at [484, 270] on p "Status of the WHT and [PERSON_NAME] returns." at bounding box center [561, 265] width 449 height 13
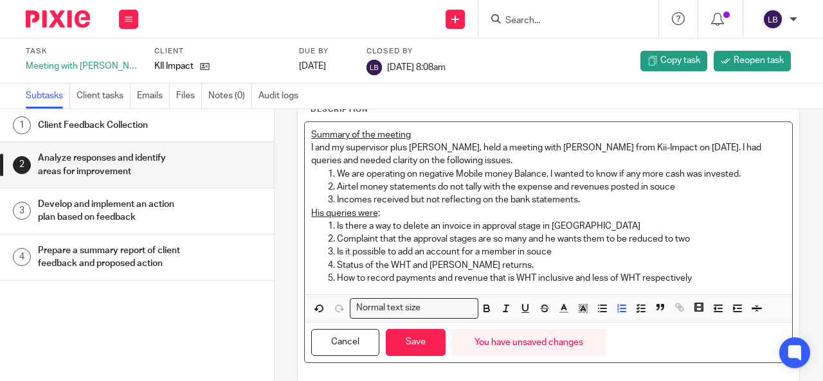
scroll to position [104, 0]
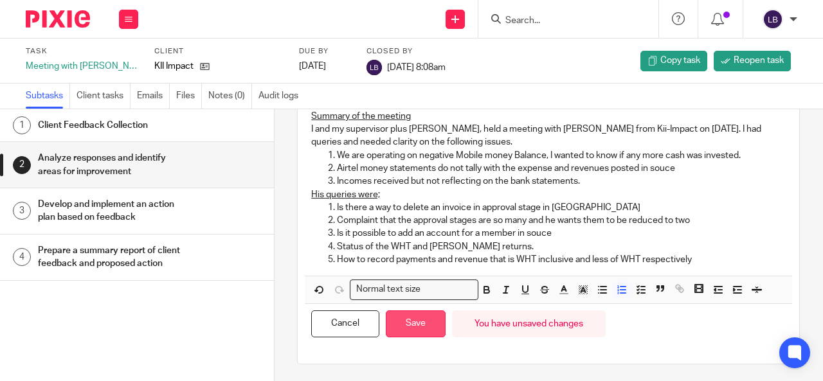
click at [414, 327] on button "Save" at bounding box center [416, 325] width 60 height 28
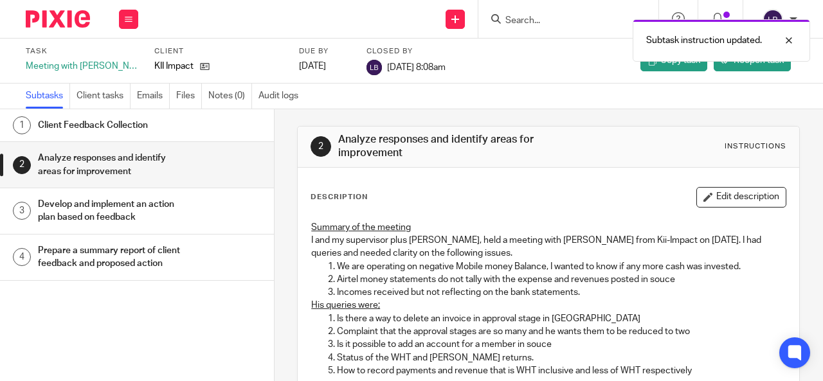
scroll to position [1, 0]
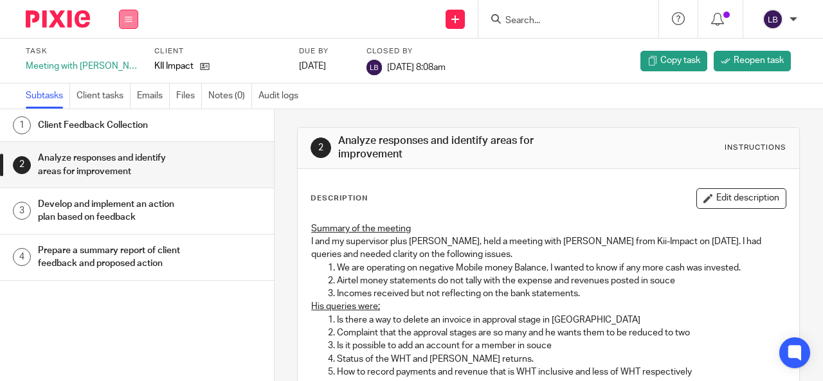
click at [125, 10] on button at bounding box center [128, 19] width 19 height 19
click at [124, 60] on link "Work" at bounding box center [122, 59] width 23 height 9
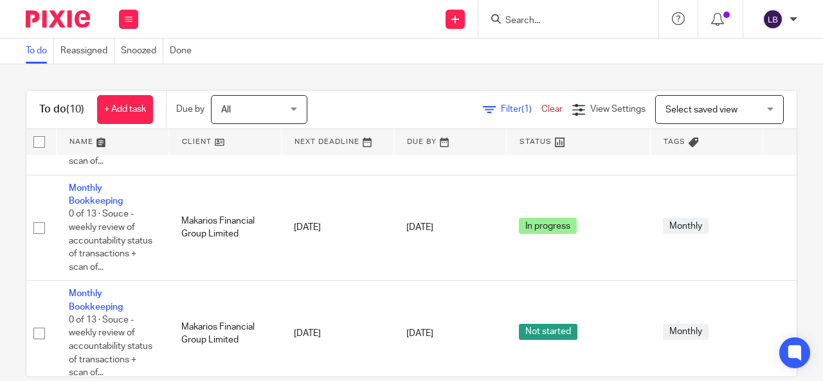
scroll to position [853, 6]
